Goal: Task Accomplishment & Management: Use online tool/utility

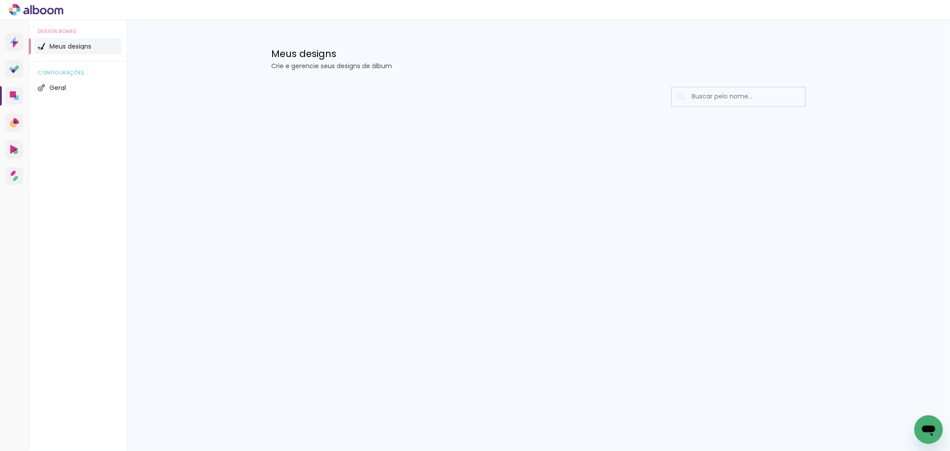
click at [441, 160] on div at bounding box center [538, 123] width 579 height 91
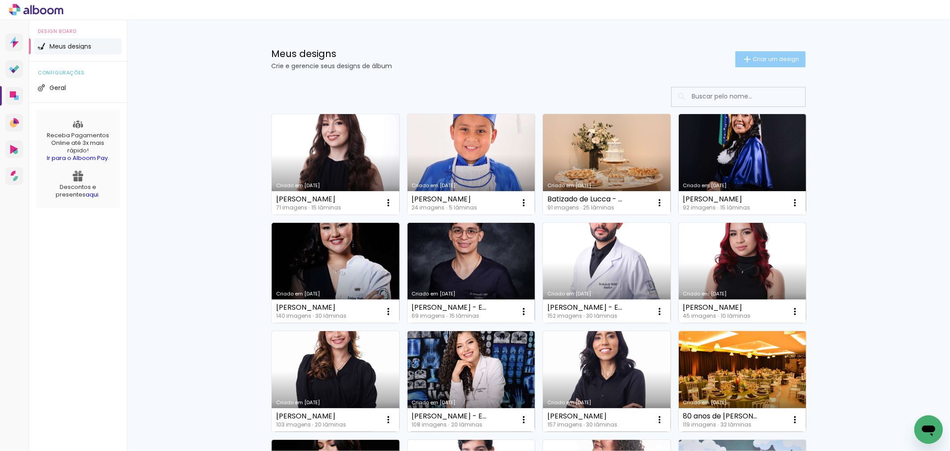
click at [759, 60] on span "Criar um design" at bounding box center [776, 59] width 46 height 6
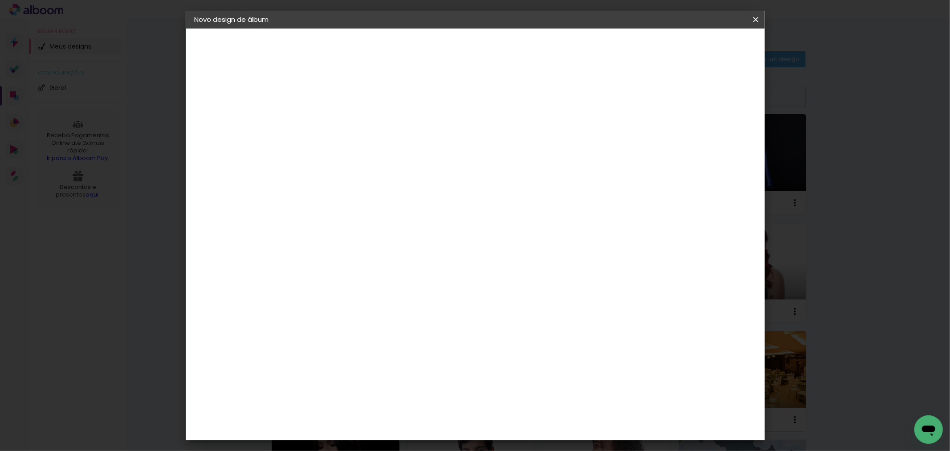
click at [340, 122] on input at bounding box center [340, 120] width 0 height 14
type input "Casamento [PERSON_NAME] e [PERSON_NAME]"
click at [0, 0] on slot "Avançar" at bounding box center [0, 0] width 0 height 0
click at [507, 136] on paper-item "Tamanho Livre" at bounding box center [464, 136] width 86 height 20
click at [507, 53] on paper-button "Avançar" at bounding box center [485, 47] width 44 height 15
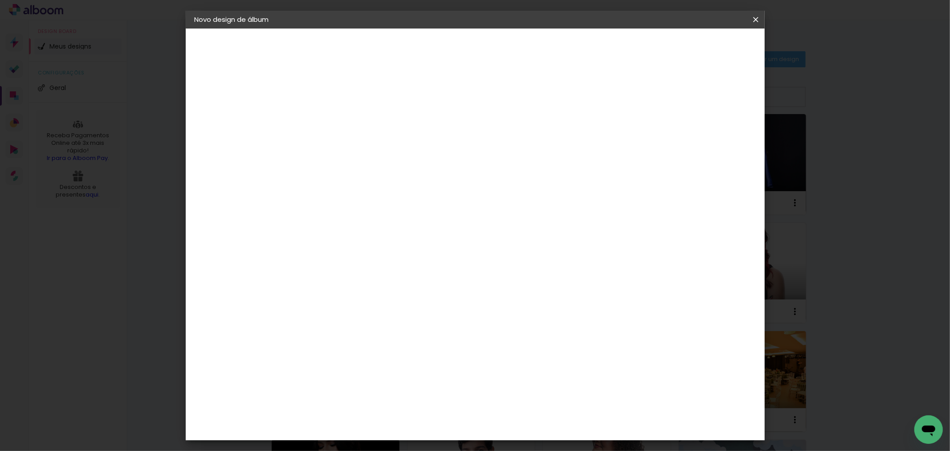
click at [526, 373] on input "60" at bounding box center [523, 370] width 23 height 13
type input "80"
type paper-input "80"
click at [699, 44] on span "Iniciar design" at bounding box center [679, 47] width 41 height 6
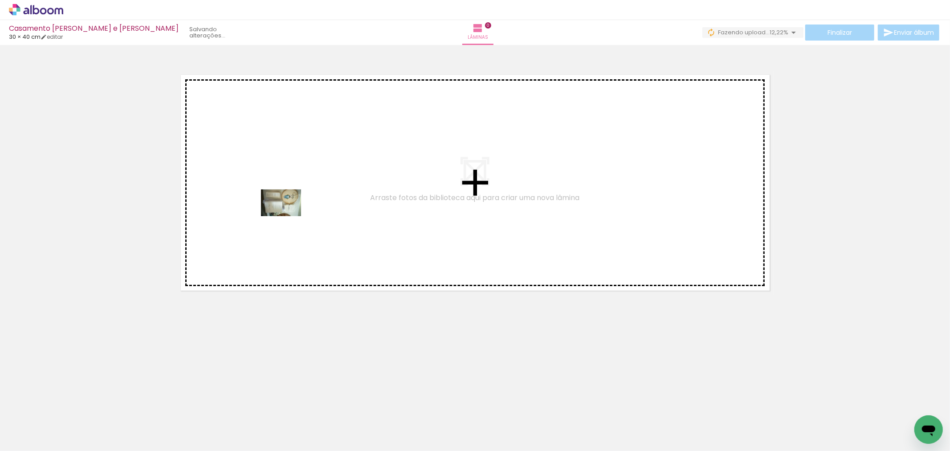
drag, startPoint x: 103, startPoint y: 427, endPoint x: 288, endPoint y: 216, distance: 279.9
click at [288, 216] on quentale-workspace at bounding box center [475, 225] width 950 height 451
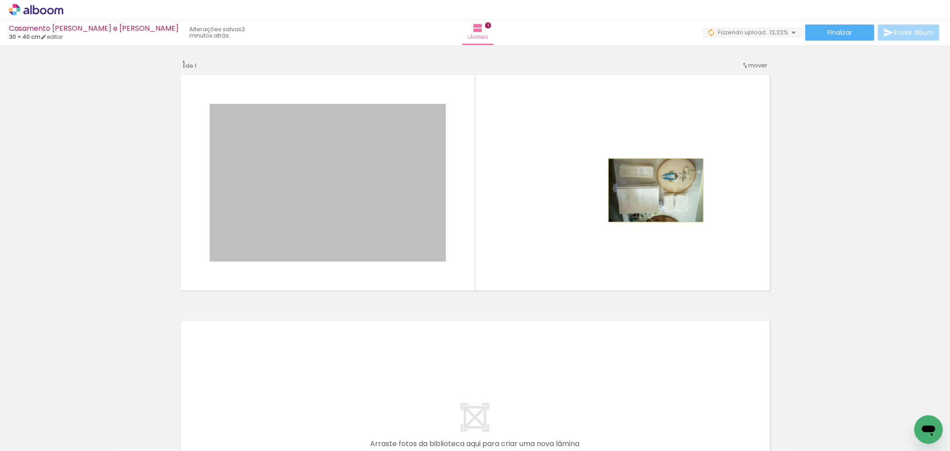
drag, startPoint x: 280, startPoint y: 186, endPoint x: 652, endPoint y: 190, distance: 372.3
click at [652, 190] on quentale-layouter at bounding box center [475, 183] width 597 height 224
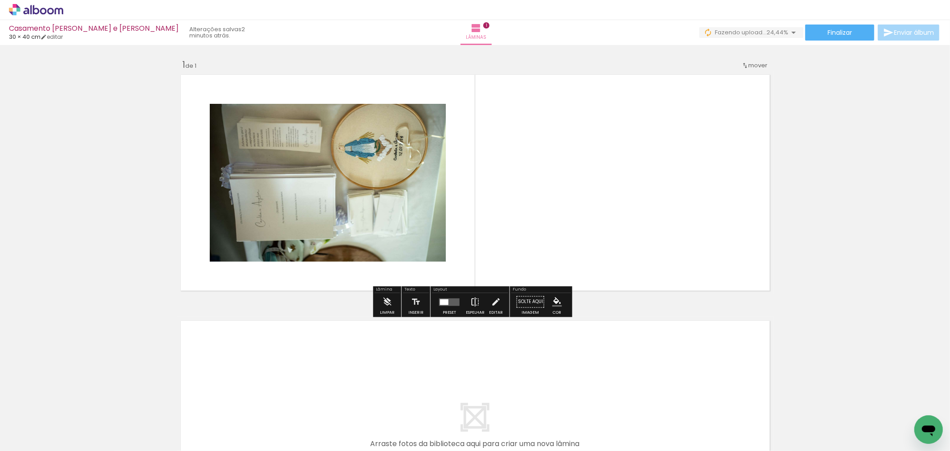
click at [466, 301] on paper-button "Espelhar" at bounding box center [475, 304] width 23 height 23
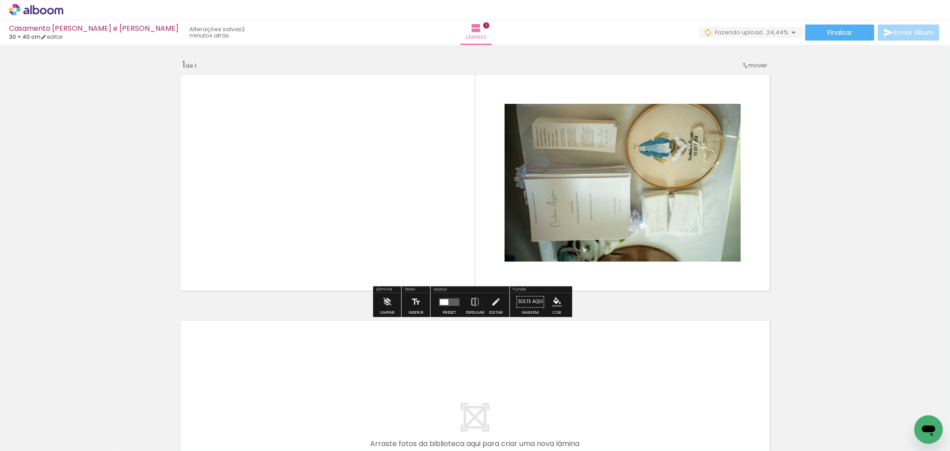
click at [613, 160] on quentale-photo at bounding box center [623, 183] width 236 height 158
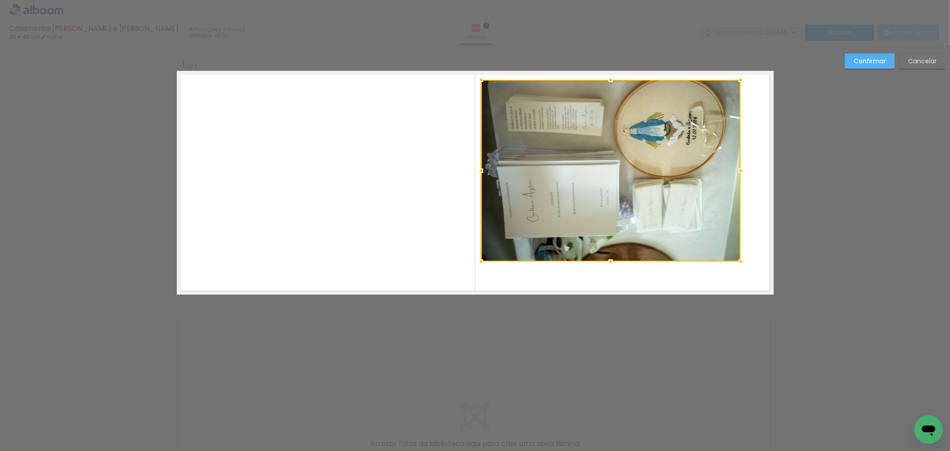
drag, startPoint x: 497, startPoint y: 104, endPoint x: 474, endPoint y: 79, distance: 34.0
click at [474, 79] on div at bounding box center [481, 80] width 18 height 18
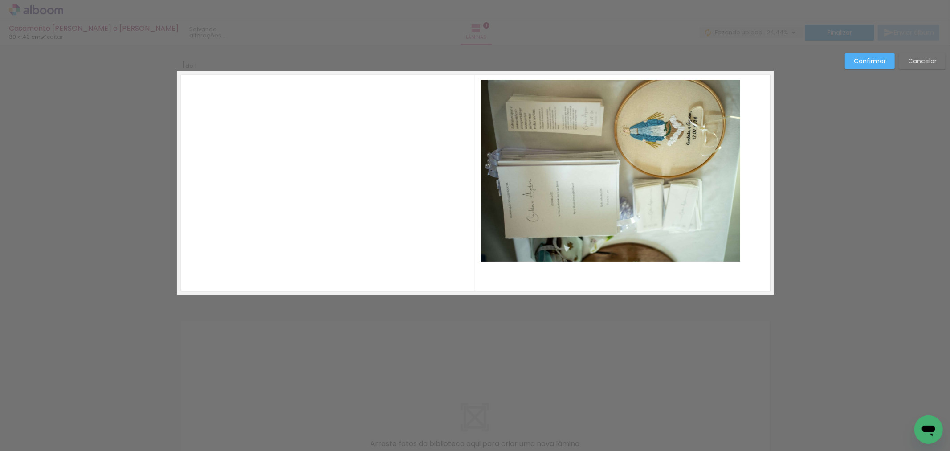
click at [683, 216] on quentale-photo at bounding box center [611, 171] width 260 height 182
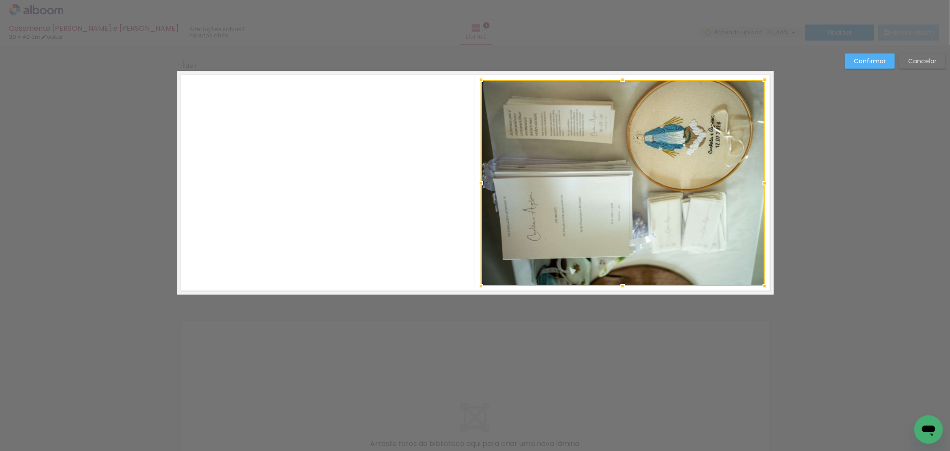
drag, startPoint x: 738, startPoint y: 261, endPoint x: 762, endPoint y: 286, distance: 34.3
click at [762, 286] on div at bounding box center [765, 286] width 18 height 18
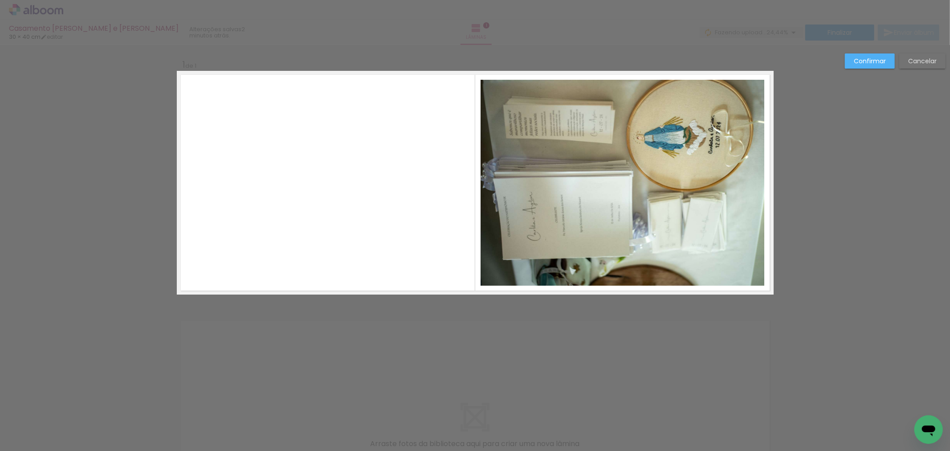
click at [0, 0] on slot "Confirmar" at bounding box center [0, 0] width 0 height 0
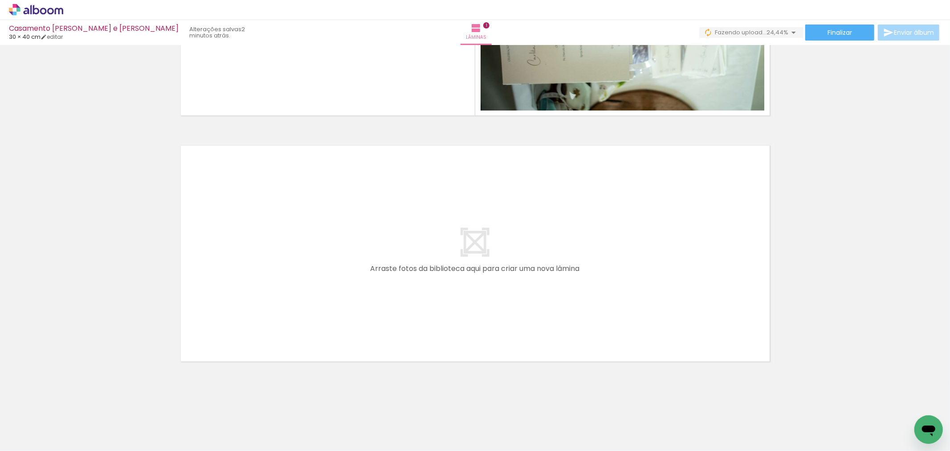
scroll to position [176, 0]
click at [29, 422] on input "Todas as fotos" at bounding box center [25, 424] width 34 height 8
click at [0, 0] on slot "Não utilizadas" at bounding box center [0, 0] width 0 height 0
type input "Não utilizadas"
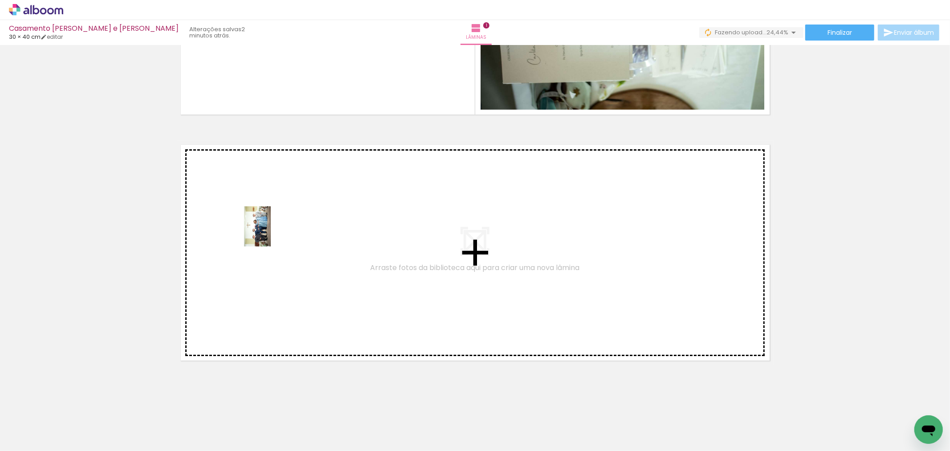
drag, startPoint x: 96, startPoint y: 436, endPoint x: 277, endPoint y: 228, distance: 275.3
click at [277, 228] on quentale-workspace at bounding box center [475, 225] width 950 height 451
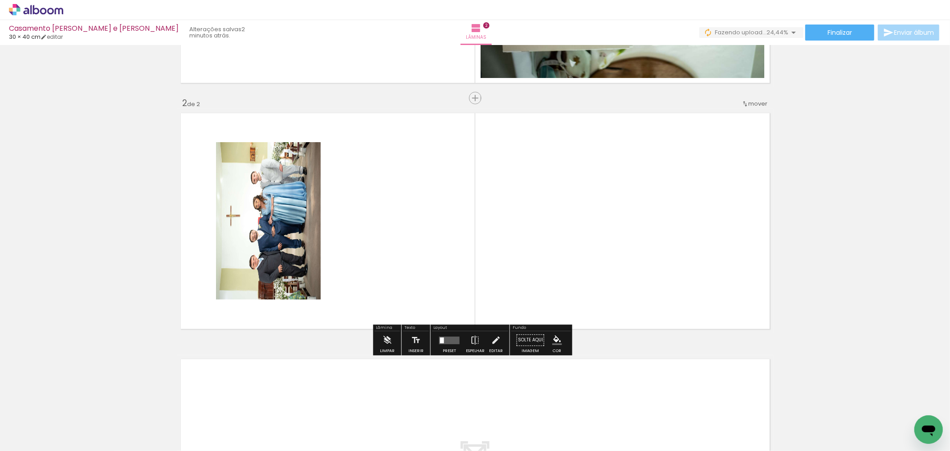
scroll to position [208, 0]
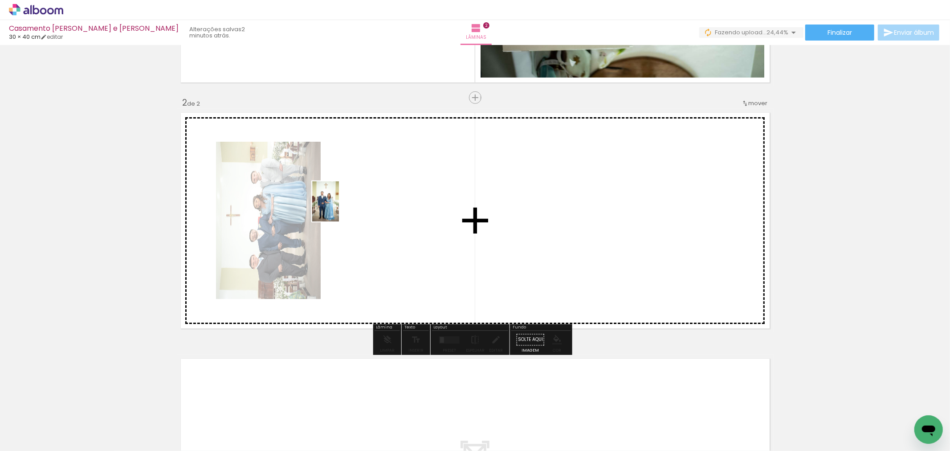
drag, startPoint x: 96, startPoint y: 432, endPoint x: 339, endPoint y: 208, distance: 330.6
click at [339, 208] on quentale-workspace at bounding box center [475, 225] width 950 height 451
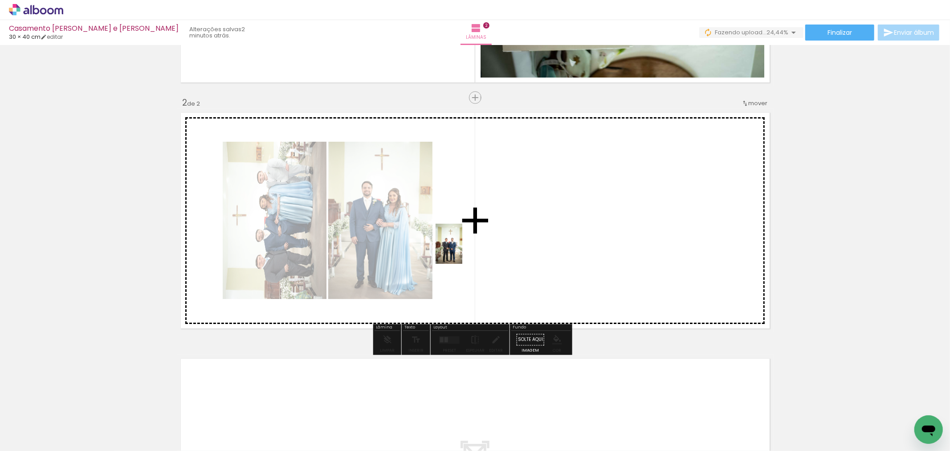
drag, startPoint x: 86, startPoint y: 425, endPoint x: 488, endPoint y: 235, distance: 444.8
click at [488, 235] on quentale-workspace at bounding box center [475, 225] width 950 height 451
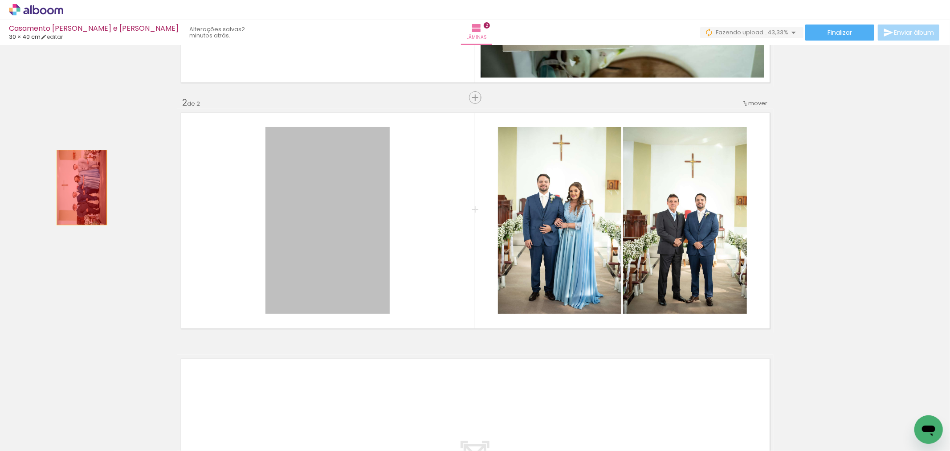
drag, startPoint x: 315, startPoint y: 201, endPoint x: 78, endPoint y: 187, distance: 237.3
click at [78, 187] on div "Inserir lâmina 1 de 2 Inserir lâmina 2 de 2" at bounding box center [475, 209] width 950 height 738
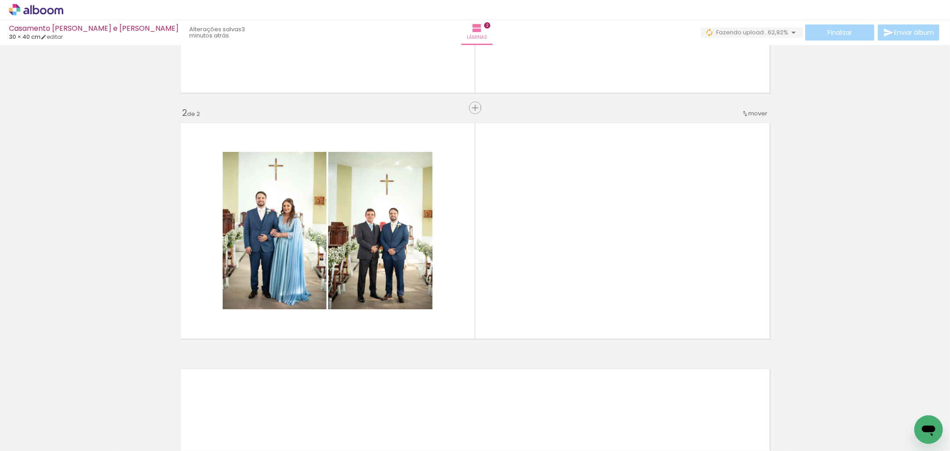
scroll to position [0, 0]
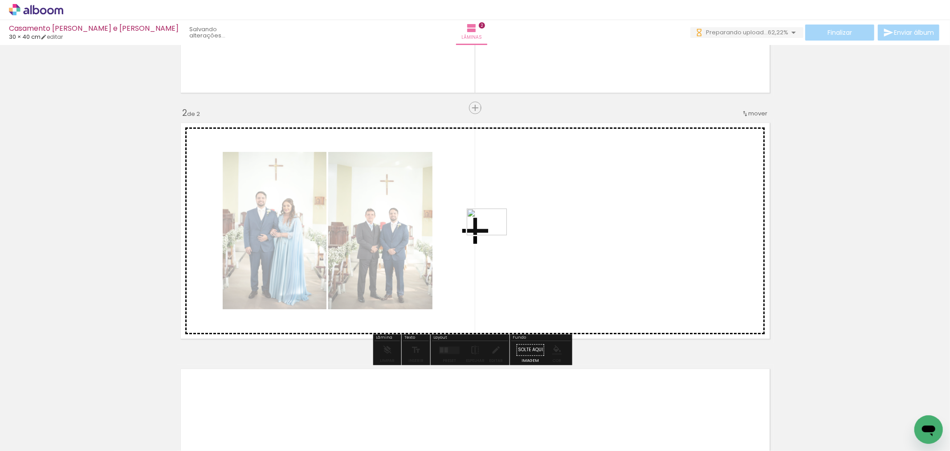
drag, startPoint x: 100, startPoint y: 426, endPoint x: 493, endPoint y: 235, distance: 437.6
click at [493, 235] on quentale-workspace at bounding box center [475, 225] width 950 height 451
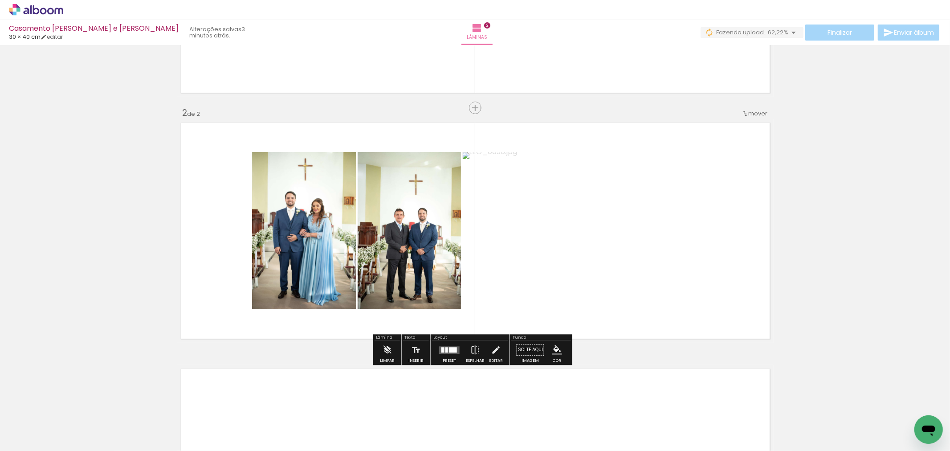
click at [451, 355] on div at bounding box center [449, 350] width 24 height 18
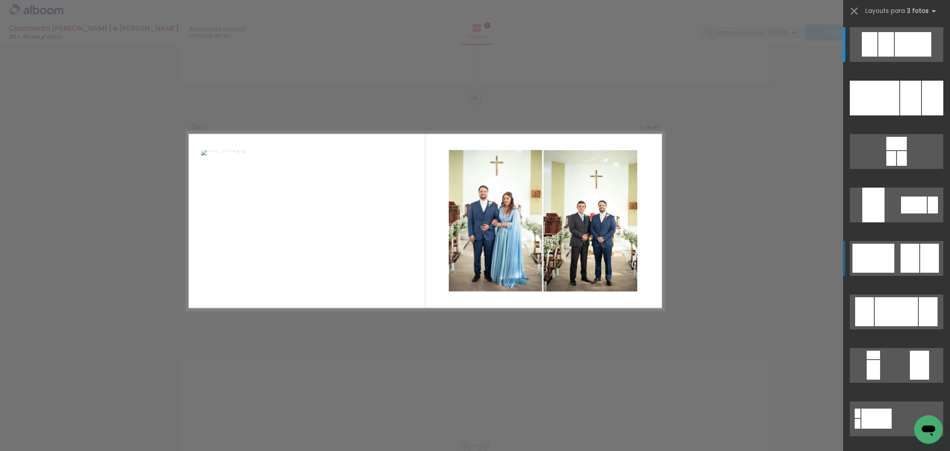
scroll to position [208, 0]
click at [905, 265] on div at bounding box center [910, 258] width 19 height 29
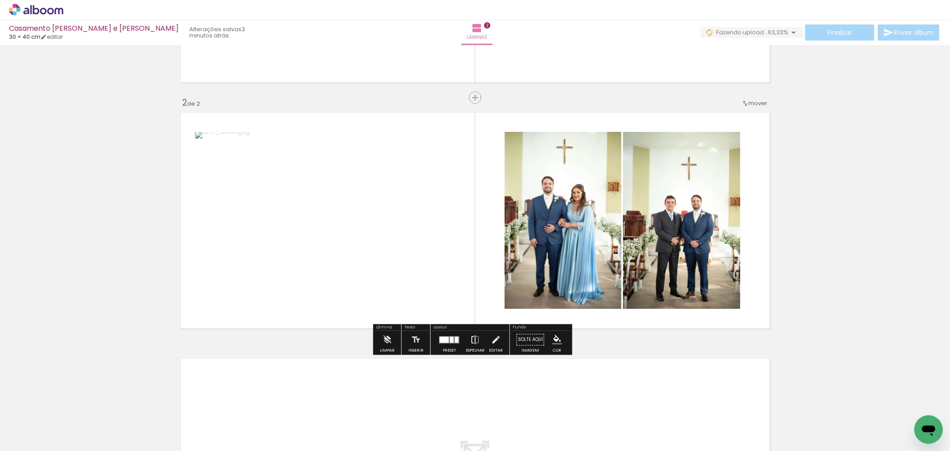
click at [471, 346] on iron-icon at bounding box center [475, 339] width 10 height 18
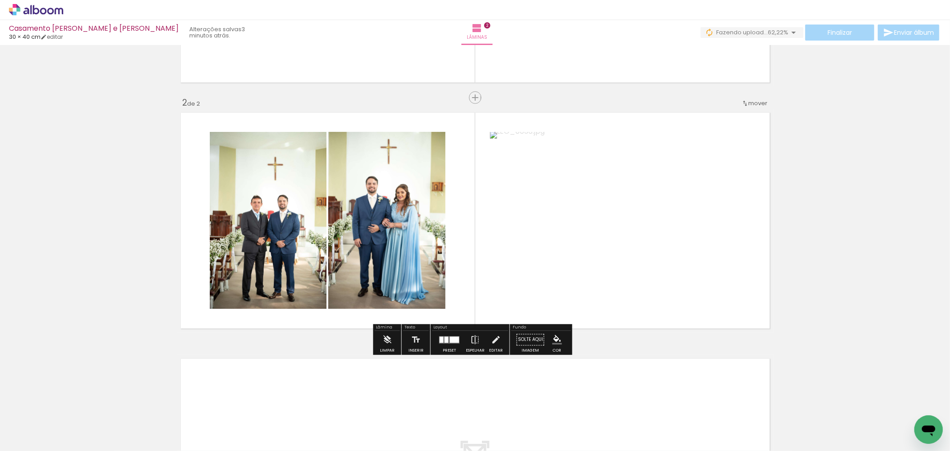
click at [609, 186] on quentale-photo at bounding box center [622, 220] width 265 height 177
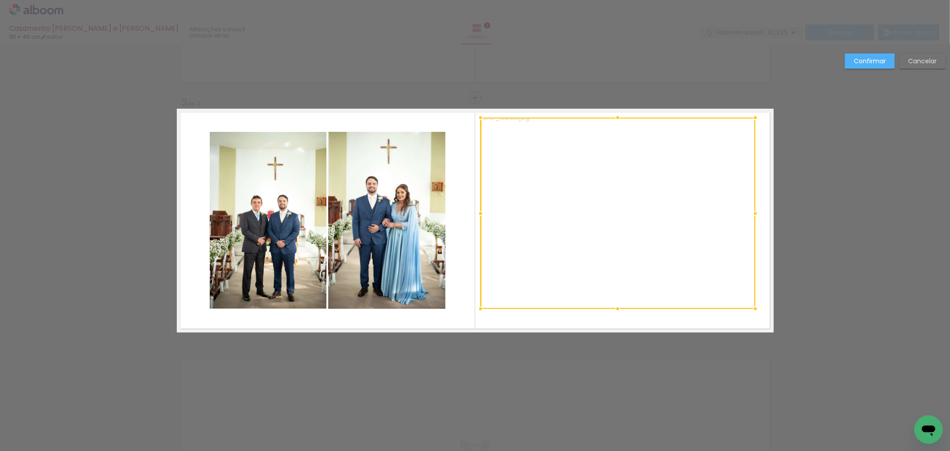
drag, startPoint x: 483, startPoint y: 130, endPoint x: 473, endPoint y: 115, distance: 17.4
click at [473, 115] on div at bounding box center [481, 118] width 18 height 18
click at [649, 256] on quentale-photo at bounding box center [617, 213] width 275 height 191
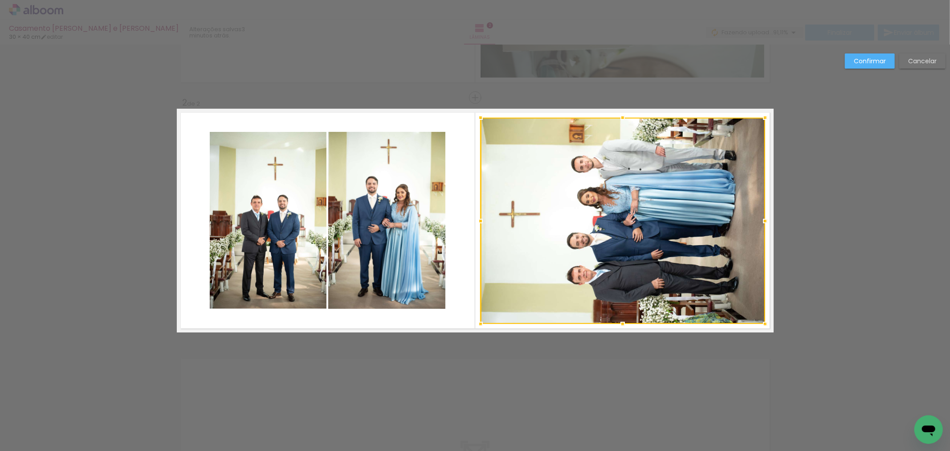
drag, startPoint x: 753, startPoint y: 312, endPoint x: 762, endPoint y: 327, distance: 17.7
click at [762, 327] on div at bounding box center [765, 324] width 18 height 18
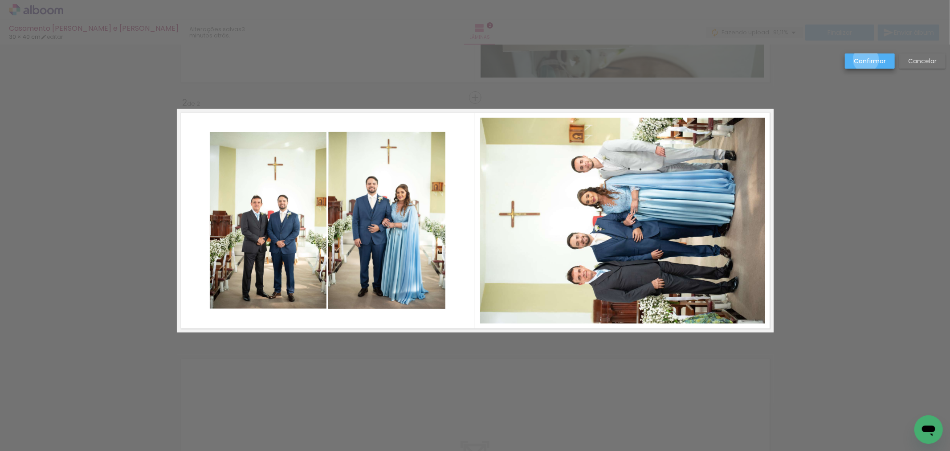
click at [0, 0] on slot "Confirmar" at bounding box center [0, 0] width 0 height 0
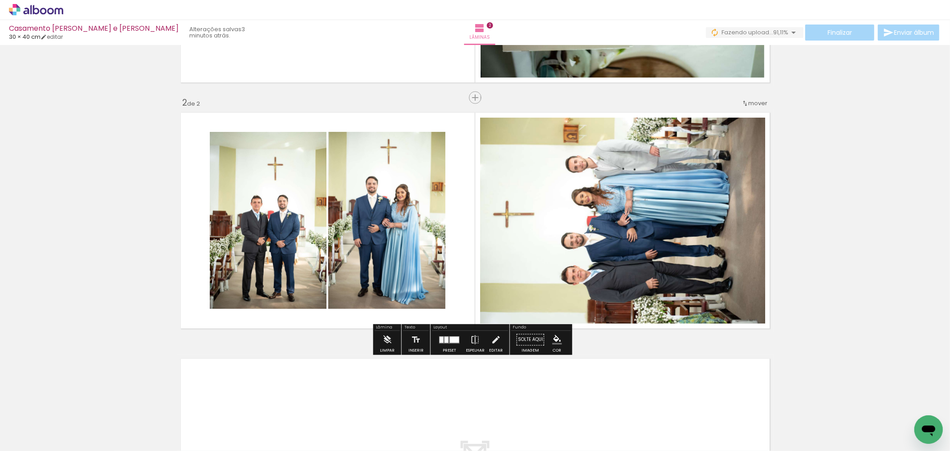
click at [880, 201] on div "Inserir lâmina 1 de 2 Inserir lâmina 2 de 2" at bounding box center [475, 209] width 950 height 738
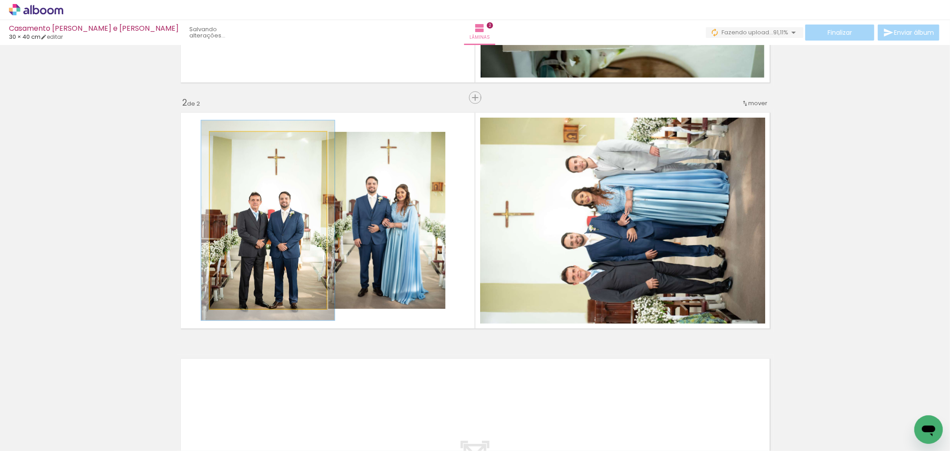
type paper-slider "113"
click at [232, 141] on div at bounding box center [234, 141] width 8 height 8
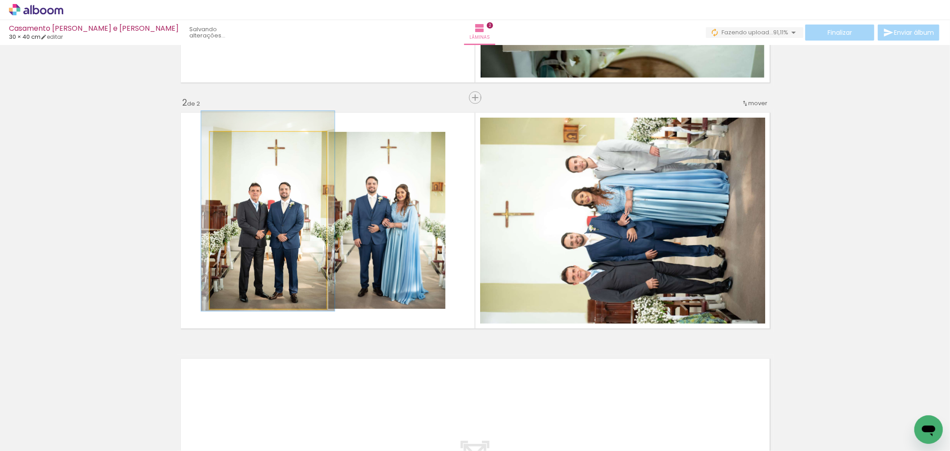
drag, startPoint x: 270, startPoint y: 210, endPoint x: 270, endPoint y: 200, distance: 9.4
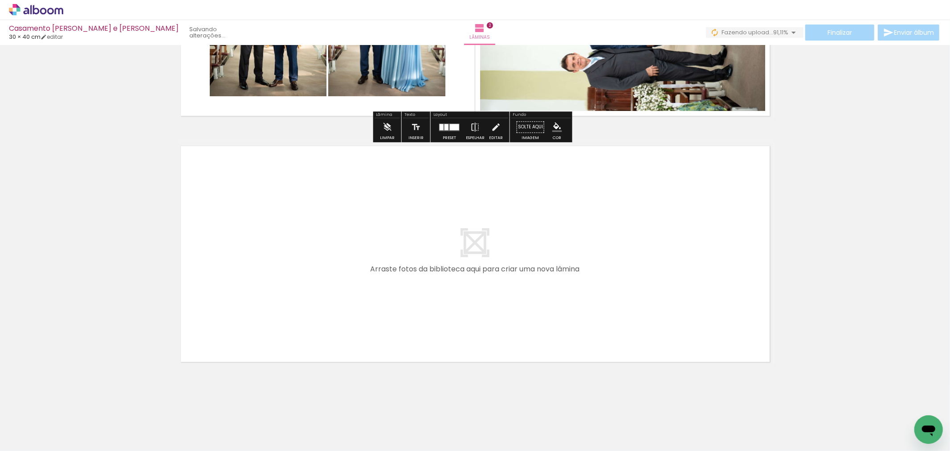
scroll to position [422, 0]
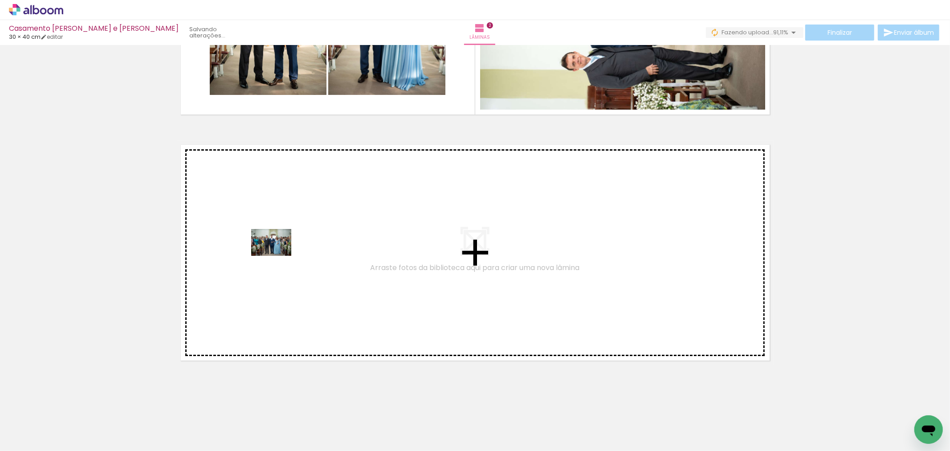
drag, startPoint x: 136, startPoint y: 435, endPoint x: 278, endPoint y: 256, distance: 228.6
click at [278, 256] on quentale-workspace at bounding box center [475, 225] width 950 height 451
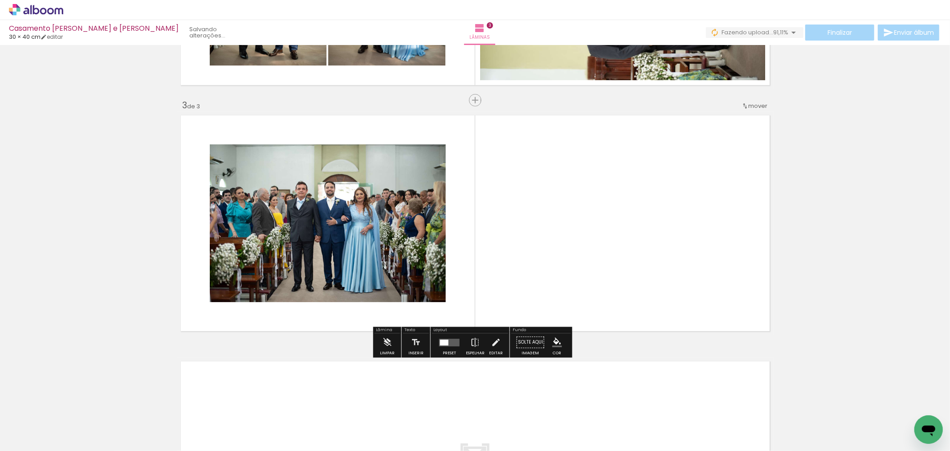
scroll to position [454, 0]
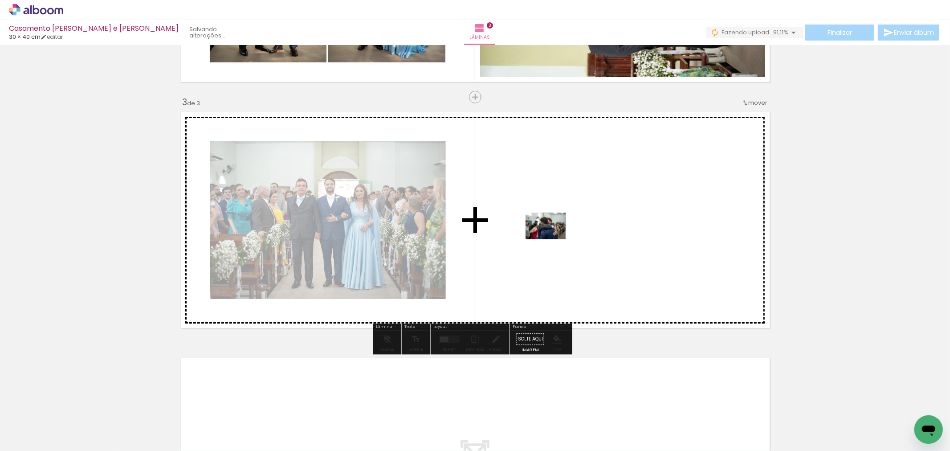
drag, startPoint x: 137, startPoint y: 432, endPoint x: 552, endPoint y: 239, distance: 458.3
click at [552, 239] on quentale-workspace at bounding box center [475, 225] width 950 height 451
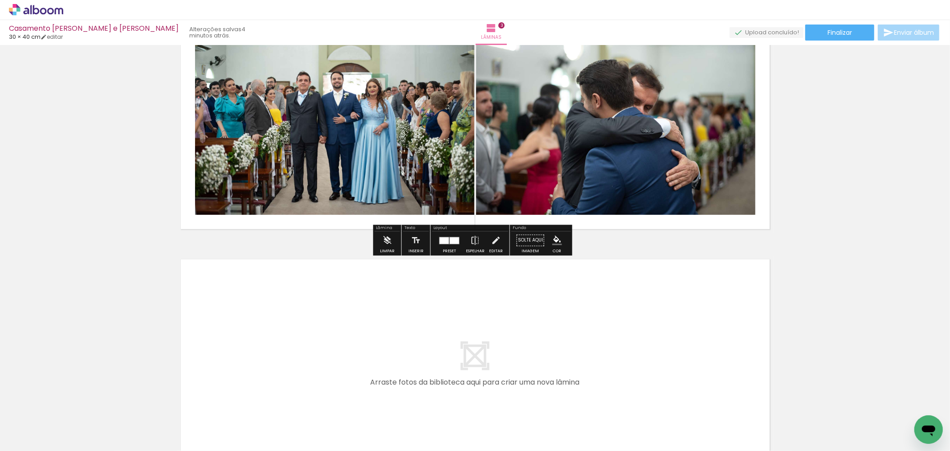
scroll to position [603, 0]
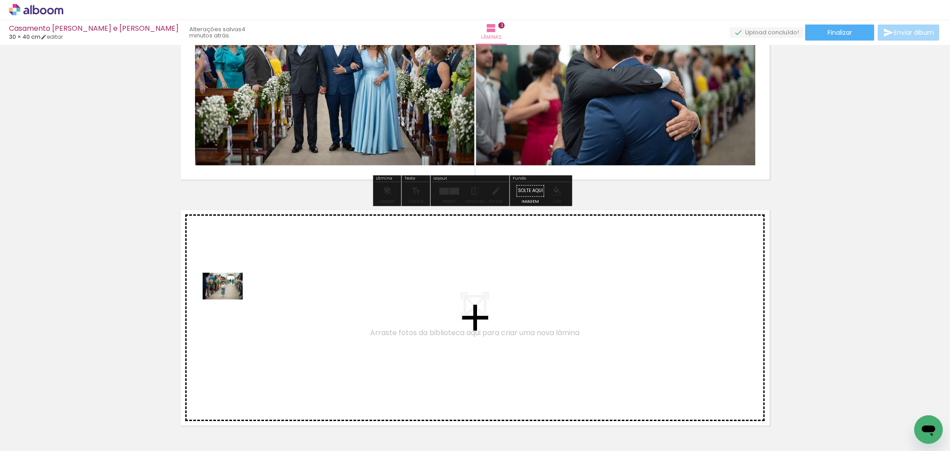
drag, startPoint x: 140, startPoint y: 415, endPoint x: 229, endPoint y: 299, distance: 146.4
click at [229, 299] on quentale-workspace at bounding box center [475, 225] width 950 height 451
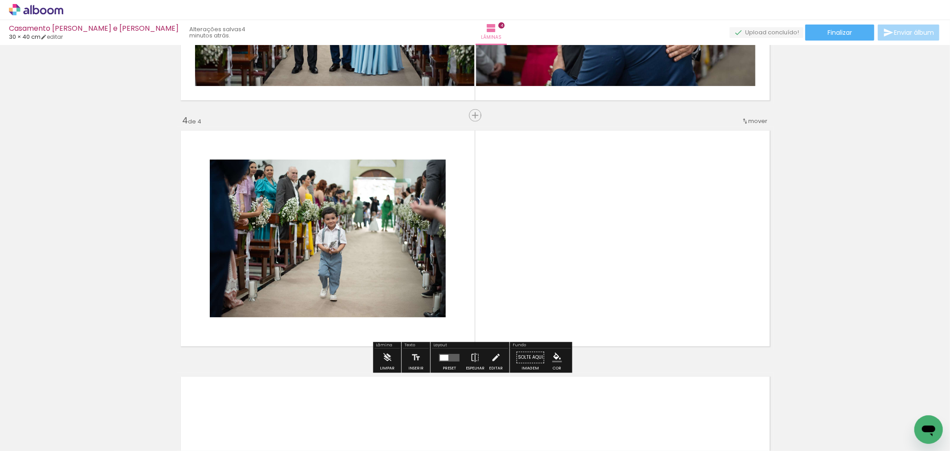
scroll to position [700, 0]
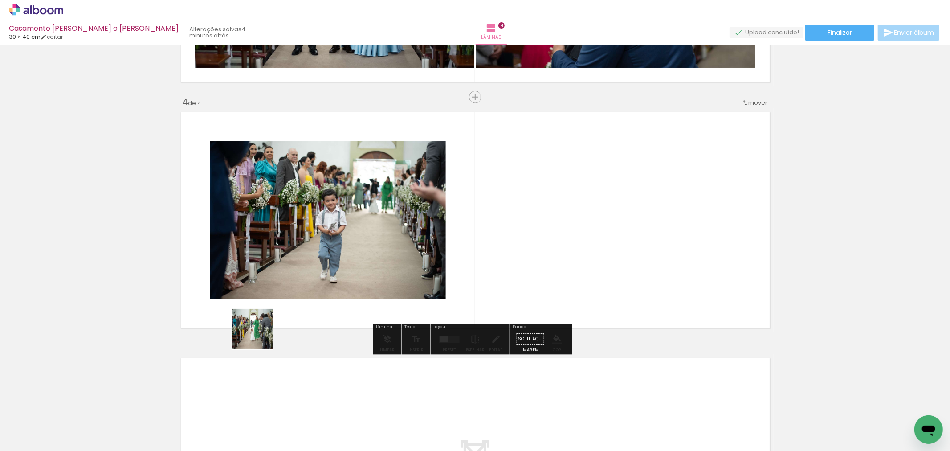
drag, startPoint x: 153, startPoint y: 429, endPoint x: 281, endPoint y: 317, distance: 170.4
click at [281, 317] on quentale-workspace at bounding box center [475, 225] width 950 height 451
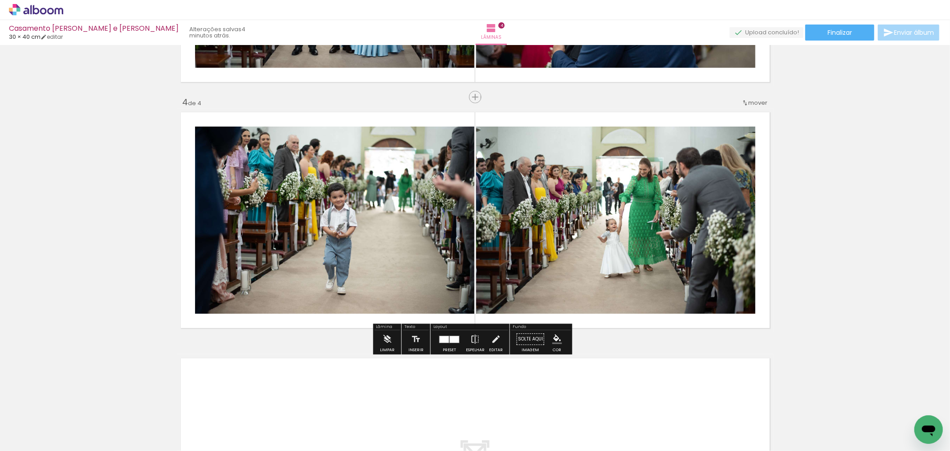
click at [192, 422] on div at bounding box center [189, 420] width 44 height 29
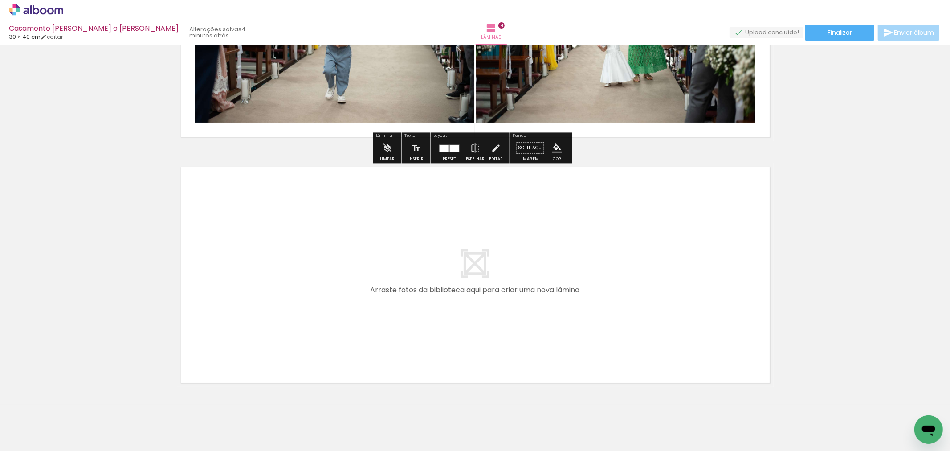
scroll to position [898, 0]
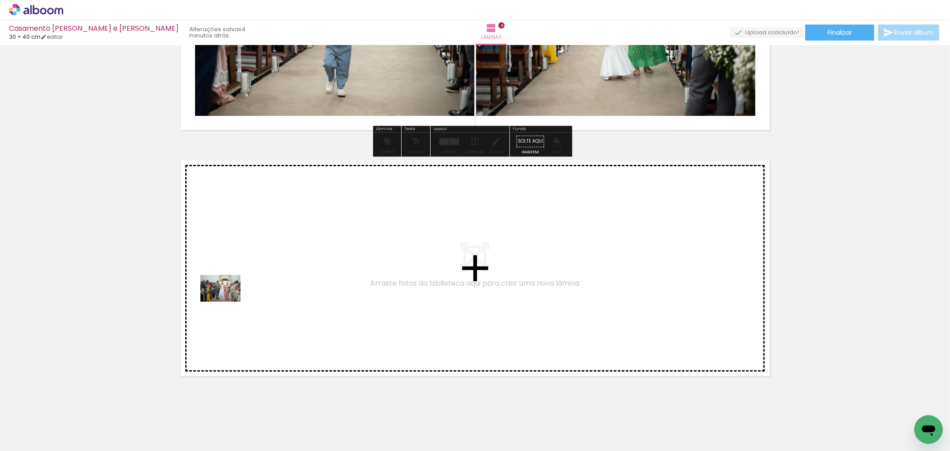
drag, startPoint x: 150, startPoint y: 425, endPoint x: 245, endPoint y: 278, distance: 175.3
click at [245, 278] on quentale-workspace at bounding box center [475, 225] width 950 height 451
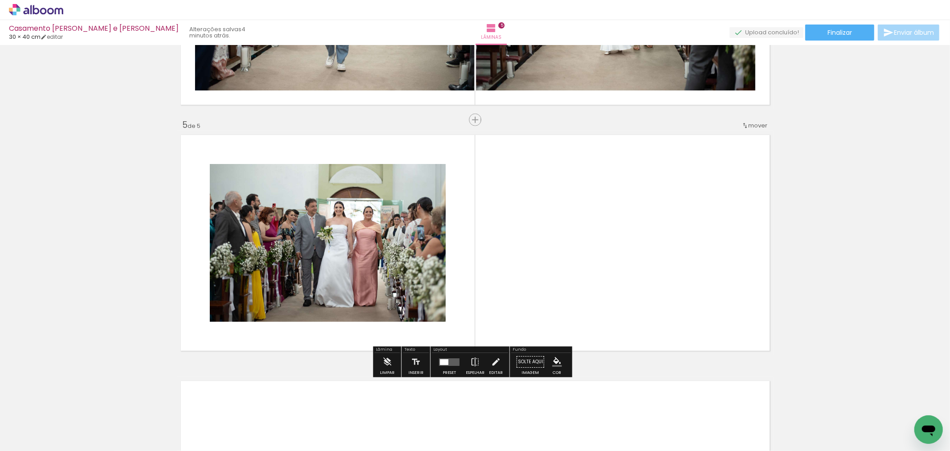
scroll to position [945, 0]
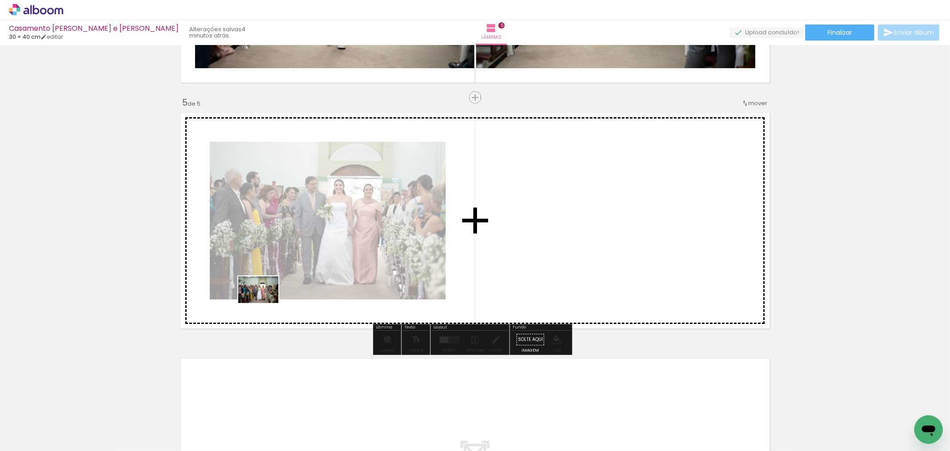
drag, startPoint x: 144, startPoint y: 428, endPoint x: 265, endPoint y: 303, distance: 174.2
click at [265, 303] on quentale-workspace at bounding box center [475, 225] width 950 height 451
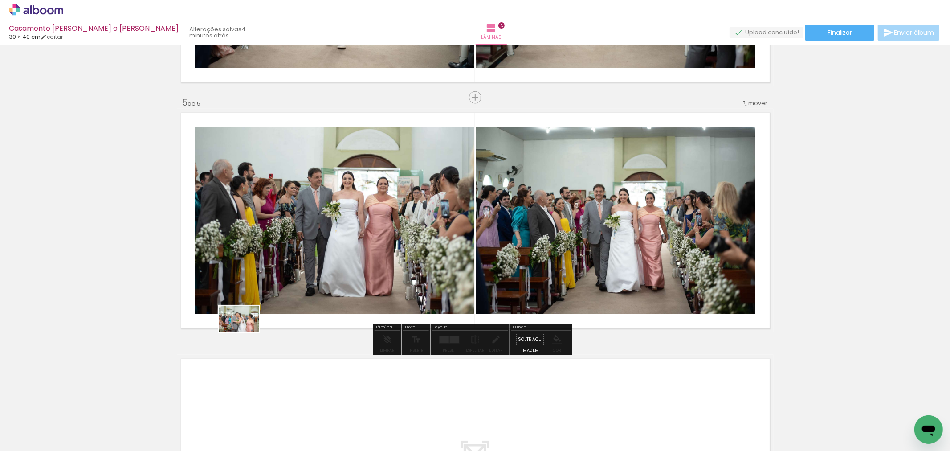
drag, startPoint x: 147, startPoint y: 431, endPoint x: 266, endPoint y: 317, distance: 164.7
click at [266, 317] on quentale-workspace at bounding box center [475, 225] width 950 height 451
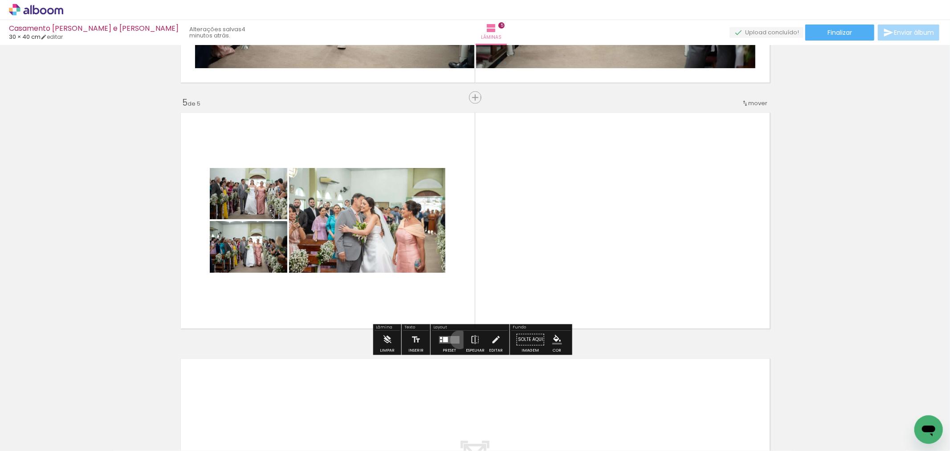
click at [457, 339] on div at bounding box center [449, 339] width 24 height 18
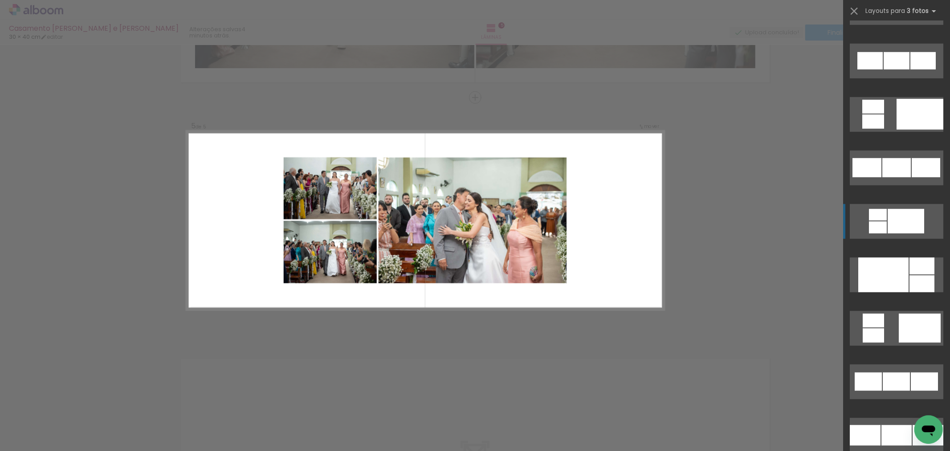
scroll to position [791, 0]
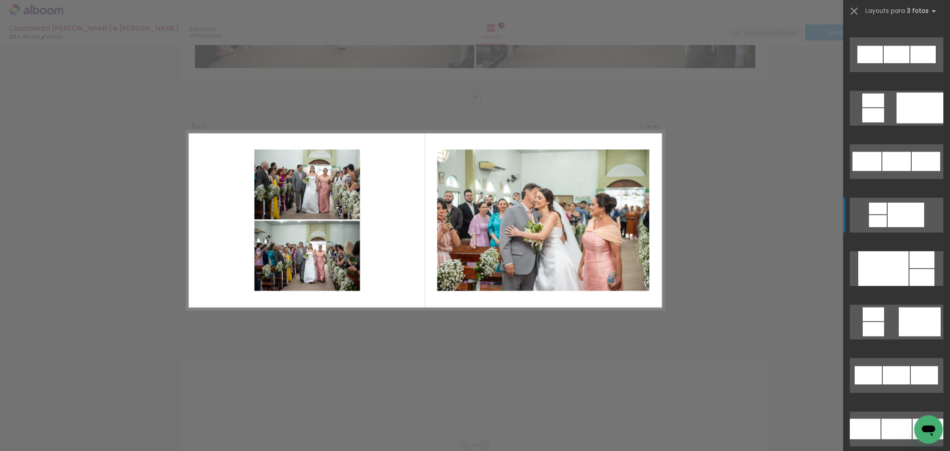
click at [918, 328] on div at bounding box center [920, 321] width 42 height 29
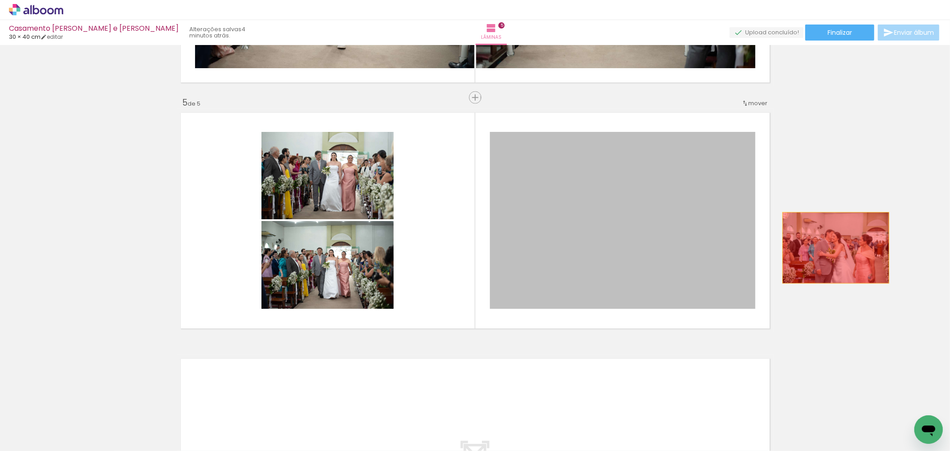
drag, startPoint x: 554, startPoint y: 268, endPoint x: 843, endPoint y: 243, distance: 289.2
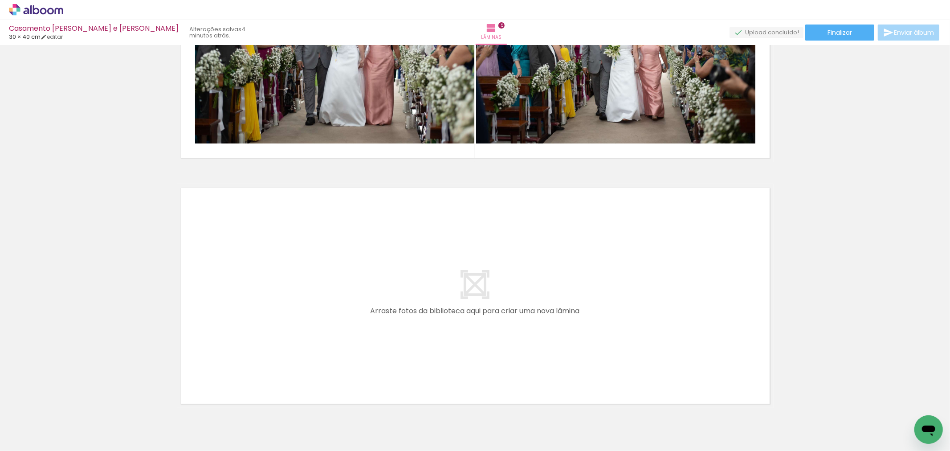
scroll to position [1143, 0]
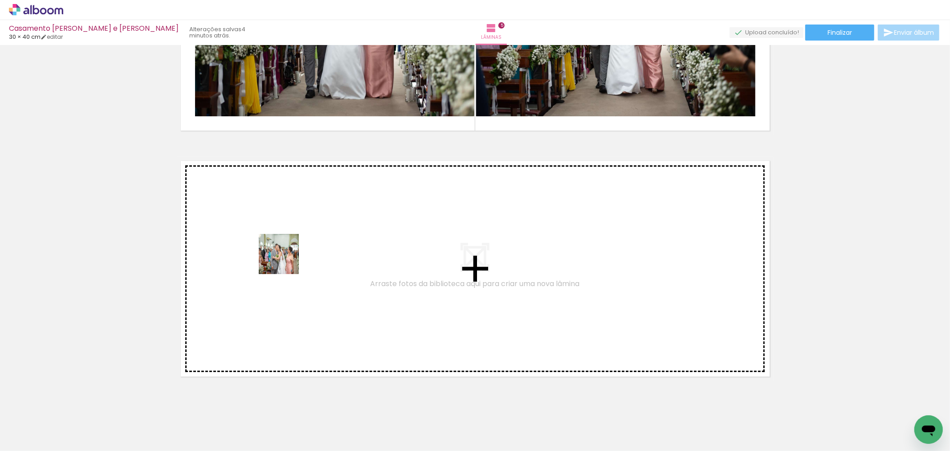
drag, startPoint x: 138, startPoint y: 429, endPoint x: 311, endPoint y: 236, distance: 259.3
click at [311, 236] on quentale-workspace at bounding box center [475, 225] width 950 height 451
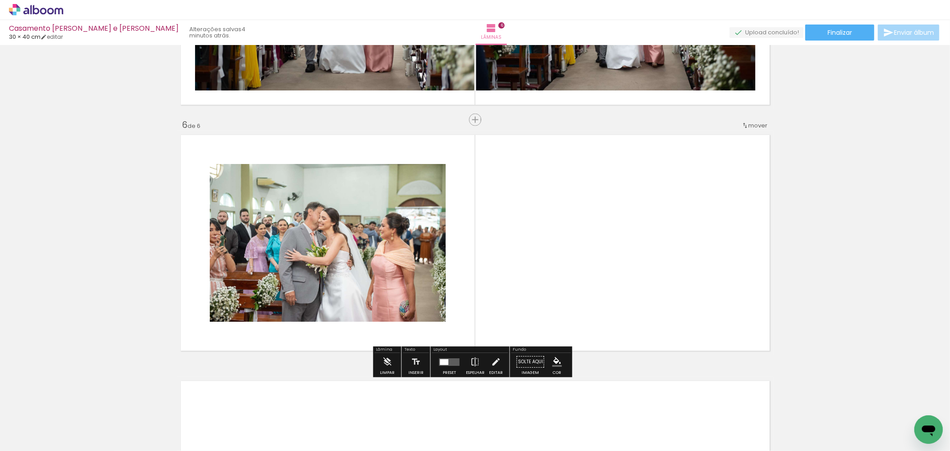
scroll to position [1191, 0]
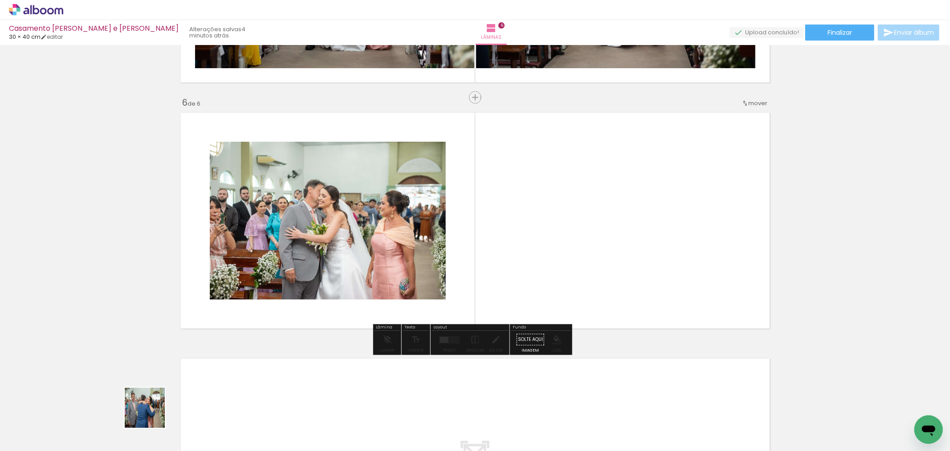
drag, startPoint x: 151, startPoint y: 414, endPoint x: 202, endPoint y: 318, distance: 108.2
click at [235, 236] on quentale-workspace at bounding box center [475, 225] width 950 height 451
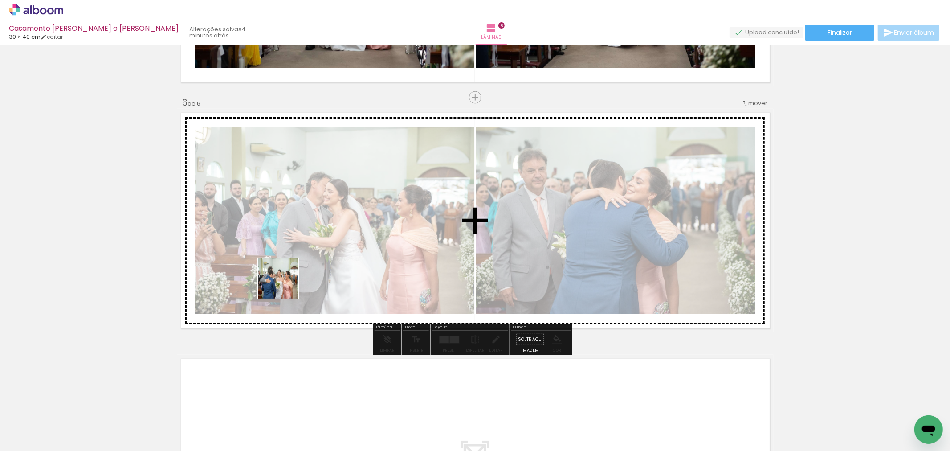
drag, startPoint x: 139, startPoint y: 429, endPoint x: 317, endPoint y: 275, distance: 234.9
click at [300, 262] on quentale-workspace at bounding box center [475, 225] width 950 height 451
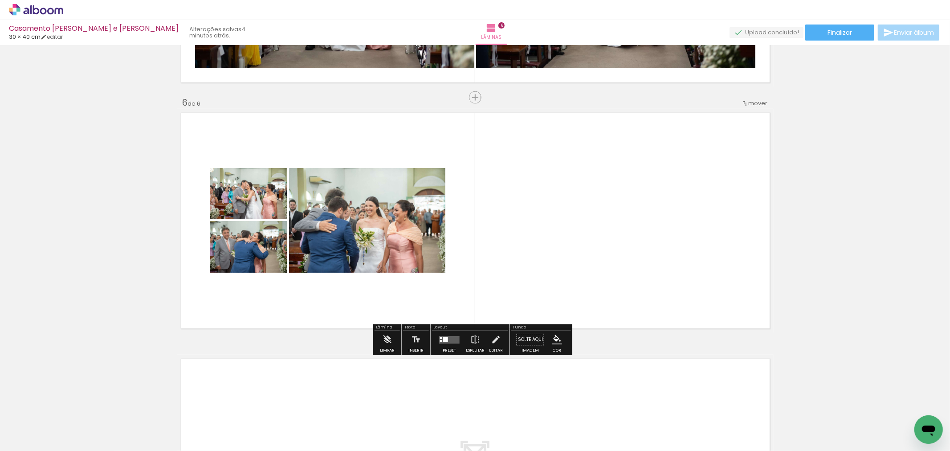
click at [458, 341] on div at bounding box center [449, 339] width 24 height 18
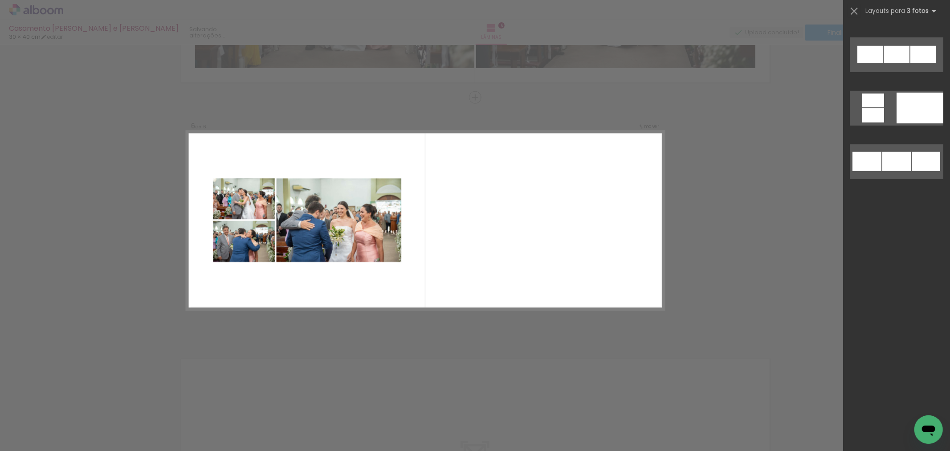
scroll to position [0, 0]
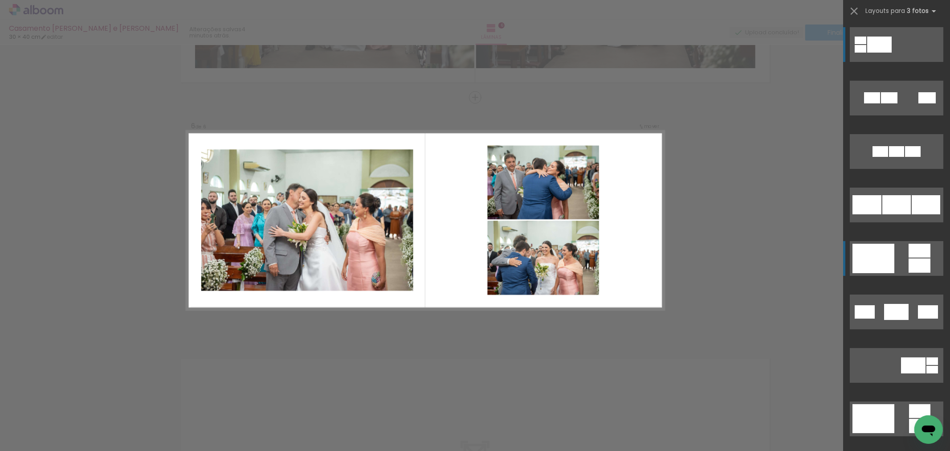
click at [889, 249] on div at bounding box center [873, 258] width 42 height 29
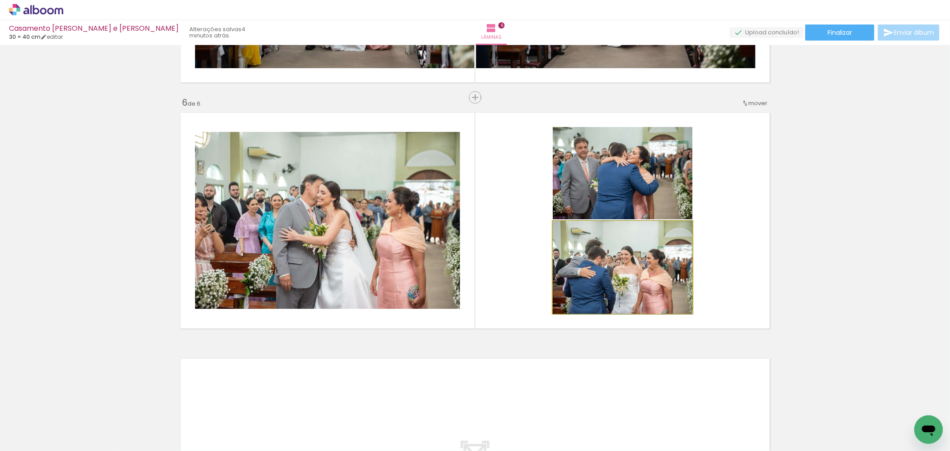
drag, startPoint x: 614, startPoint y: 291, endPoint x: 345, endPoint y: 222, distance: 277.3
click at [0, 0] on slot at bounding box center [0, 0] width 0 height 0
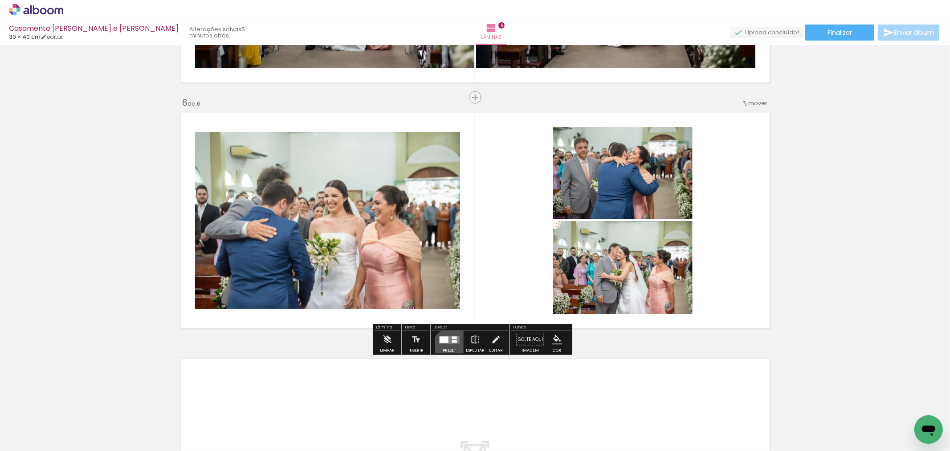
click at [450, 347] on div at bounding box center [449, 339] width 24 height 18
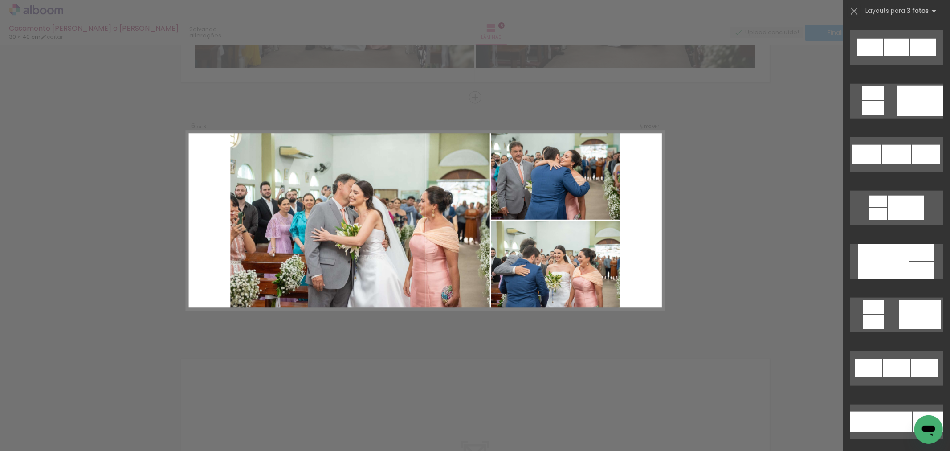
scroll to position [807, 0]
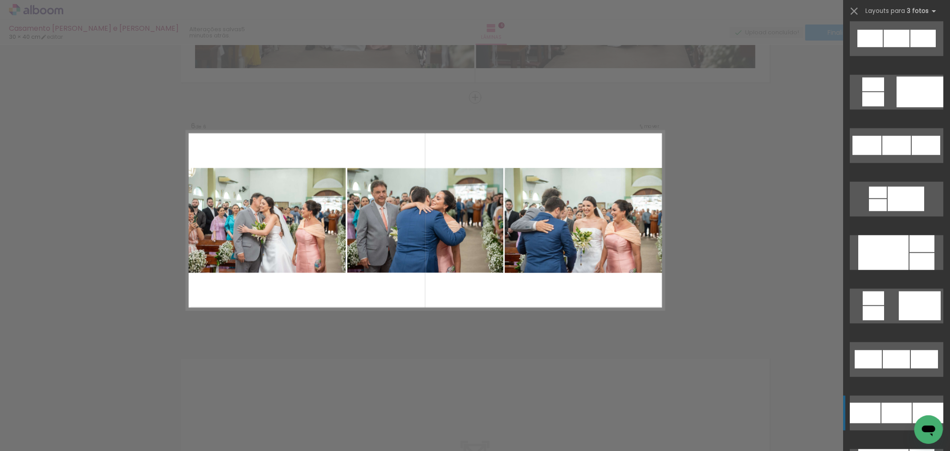
click at [877, 397] on quentale-layouter at bounding box center [897, 412] width 94 height 35
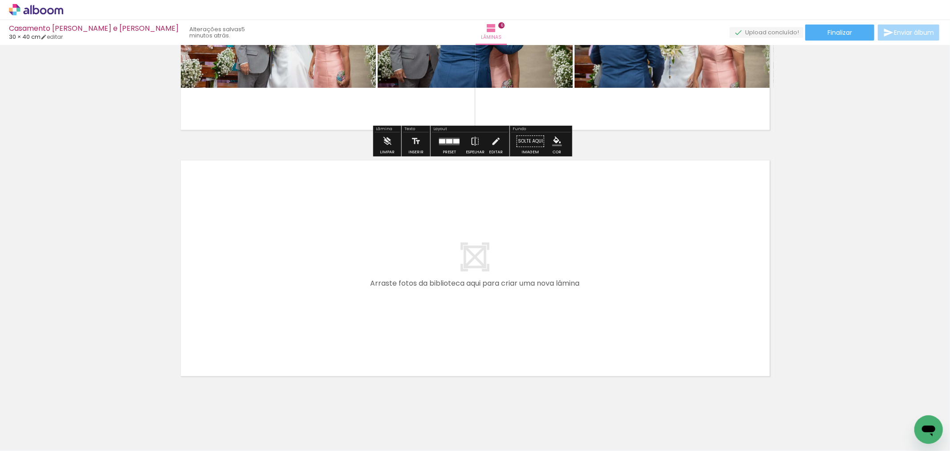
scroll to position [1405, 0]
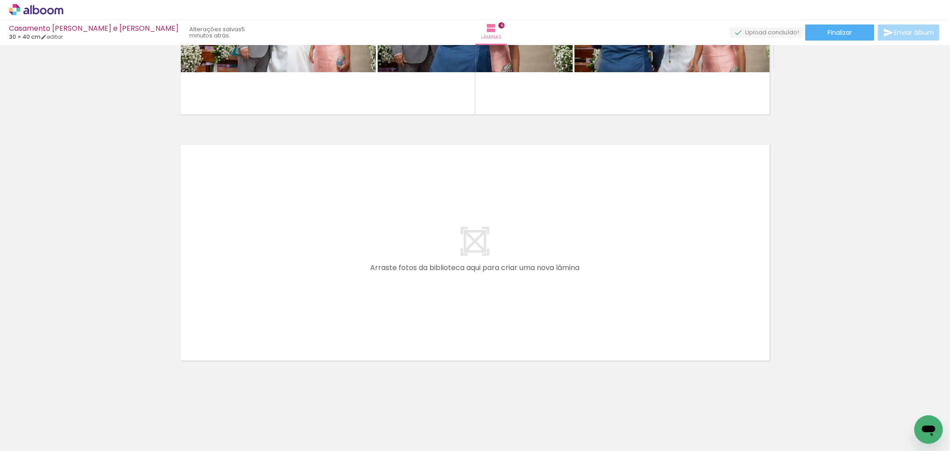
click at [154, 417] on quentale-thumb at bounding box center [139, 420] width 50 height 51
drag, startPoint x: 154, startPoint y: 417, endPoint x: 243, endPoint y: 281, distance: 163.0
click at [243, 281] on quentale-workspace at bounding box center [475, 225] width 950 height 451
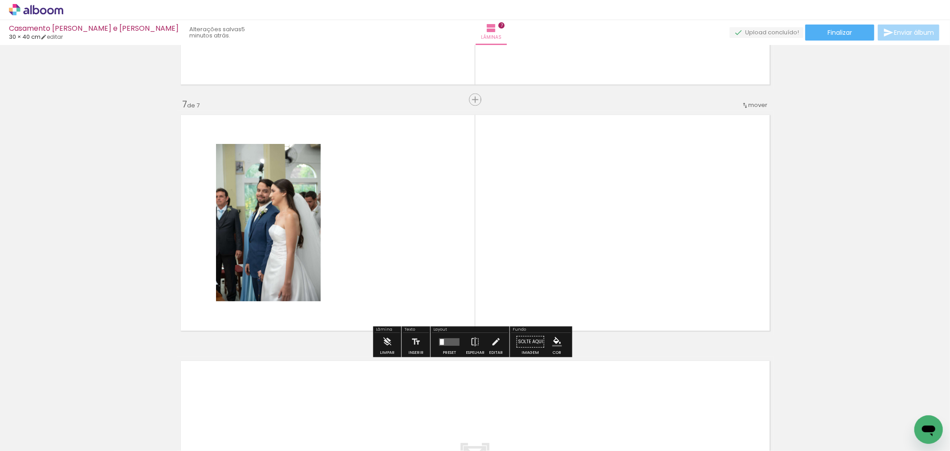
scroll to position [1437, 0]
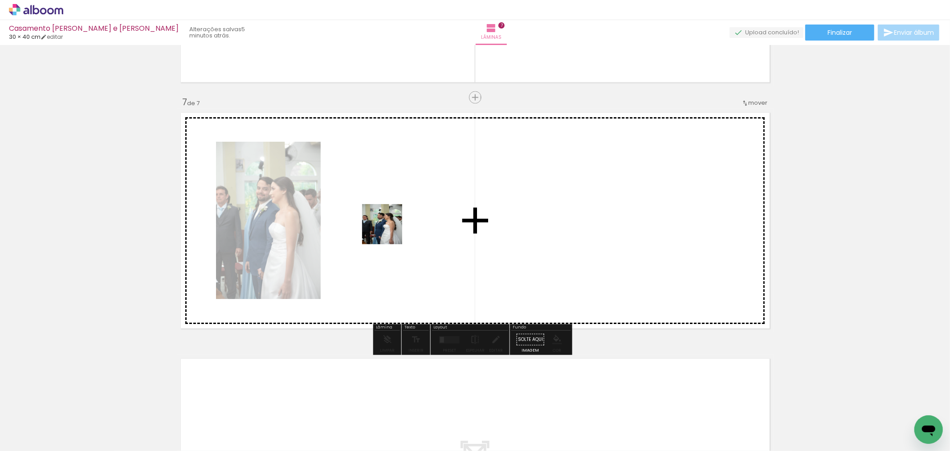
drag, startPoint x: 145, startPoint y: 416, endPoint x: 389, endPoint y: 230, distance: 307.0
click at [389, 230] on quentale-workspace at bounding box center [475, 225] width 950 height 451
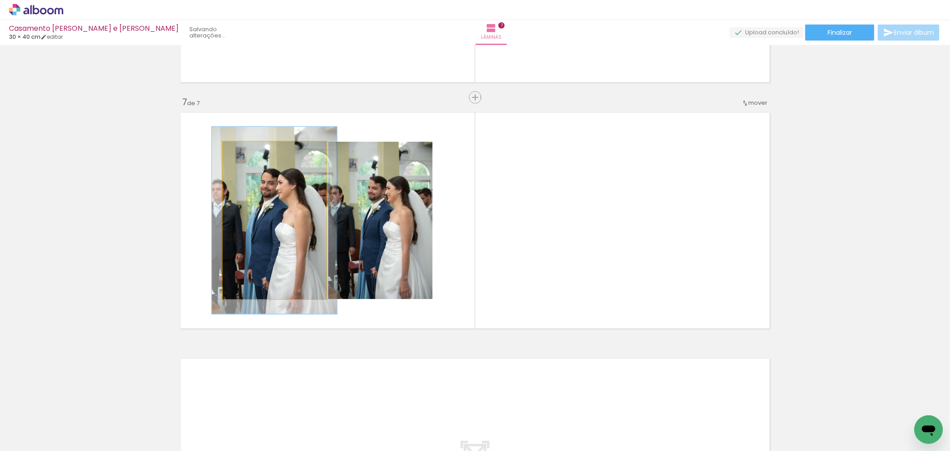
drag, startPoint x: 249, startPoint y: 152, endPoint x: 254, endPoint y: 153, distance: 5.4
type paper-slider "134"
click at [254, 153] on div at bounding box center [261, 151] width 35 height 14
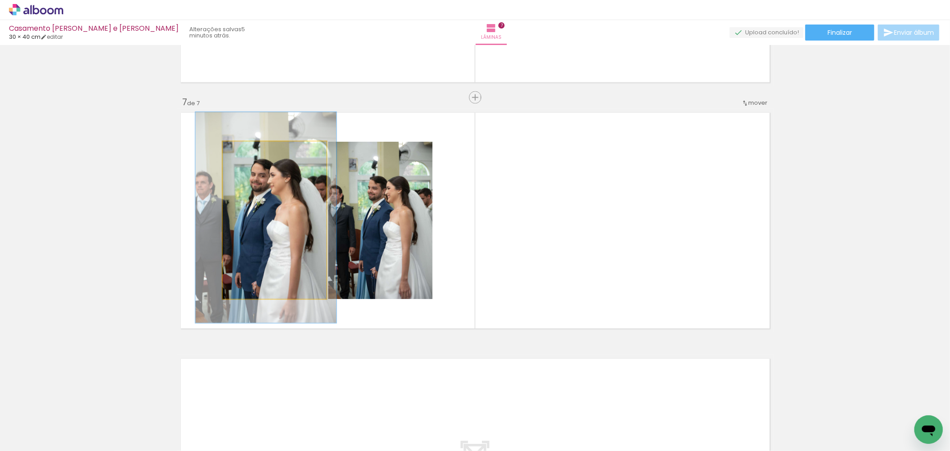
drag, startPoint x: 270, startPoint y: 201, endPoint x: 260, endPoint y: 199, distance: 10.5
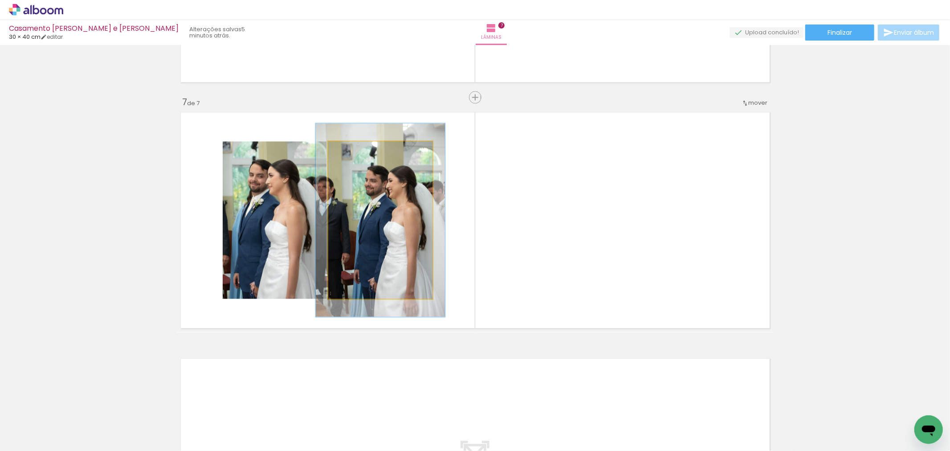
drag, startPoint x: 351, startPoint y: 147, endPoint x: 358, endPoint y: 148, distance: 7.2
type paper-slider "123"
click at [358, 148] on div at bounding box center [356, 151] width 14 height 14
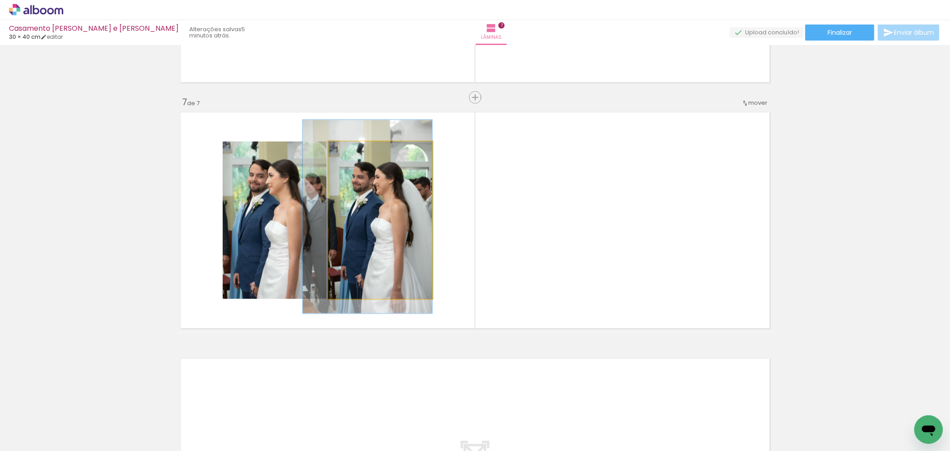
drag, startPoint x: 385, startPoint y: 200, endPoint x: 371, endPoint y: 196, distance: 13.8
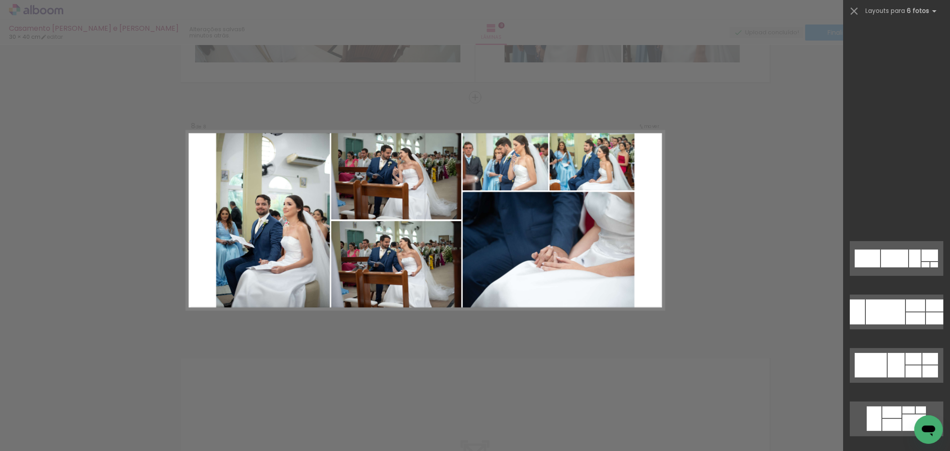
scroll to position [495, 0]
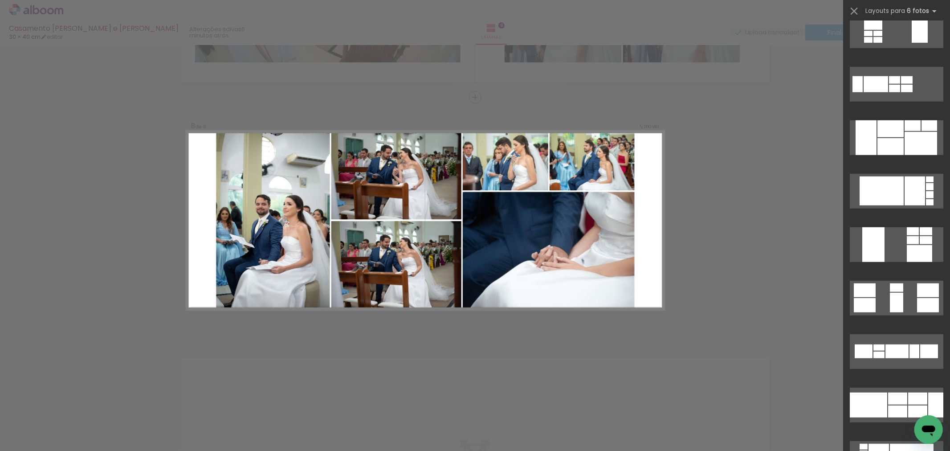
click at [905, 135] on div at bounding box center [921, 143] width 33 height 23
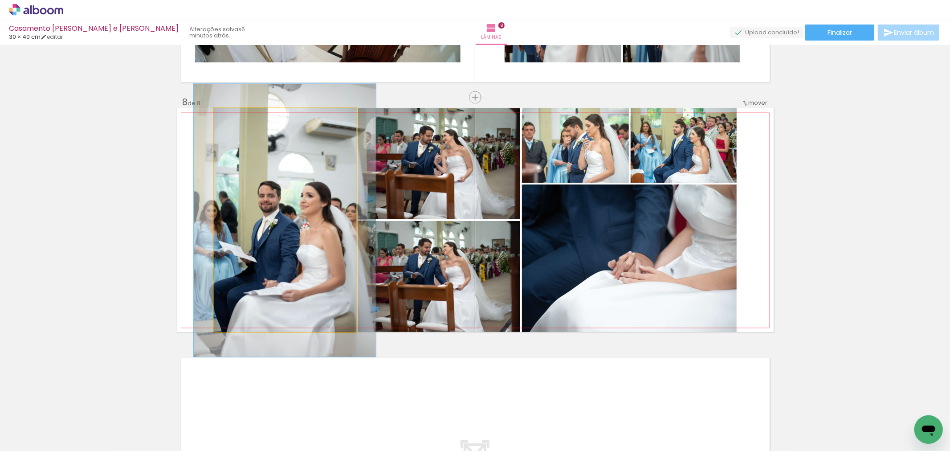
drag, startPoint x: 232, startPoint y: 114, endPoint x: 240, endPoint y: 114, distance: 7.6
type paper-slider "125"
click at [240, 114] on div at bounding box center [241, 117] width 14 height 14
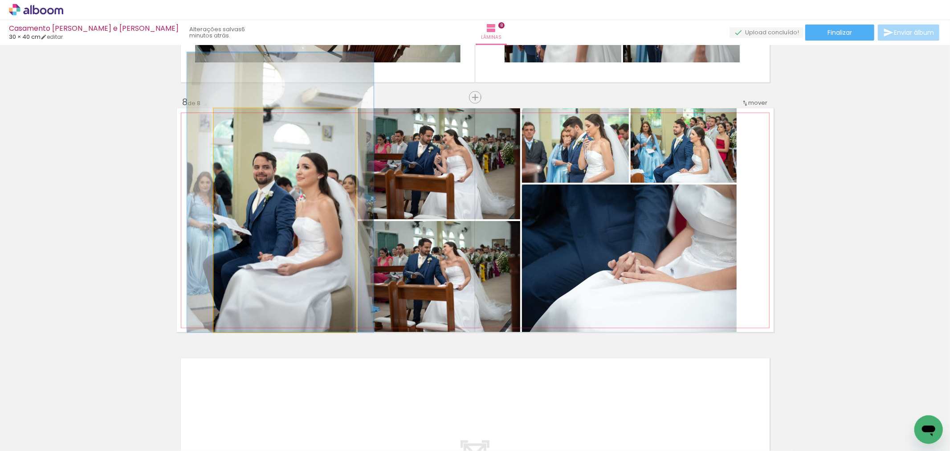
drag, startPoint x: 330, startPoint y: 265, endPoint x: 326, endPoint y: 227, distance: 38.6
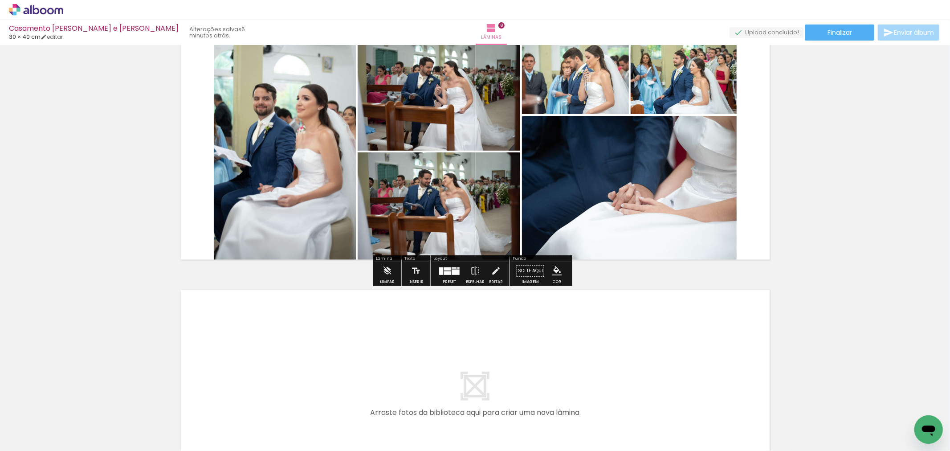
scroll to position [1881, 0]
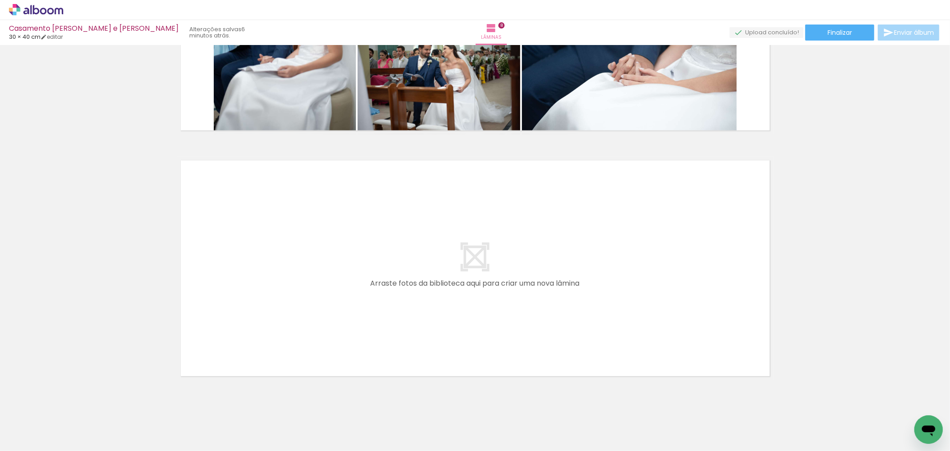
click at [183, 430] on div at bounding box center [189, 420] width 44 height 29
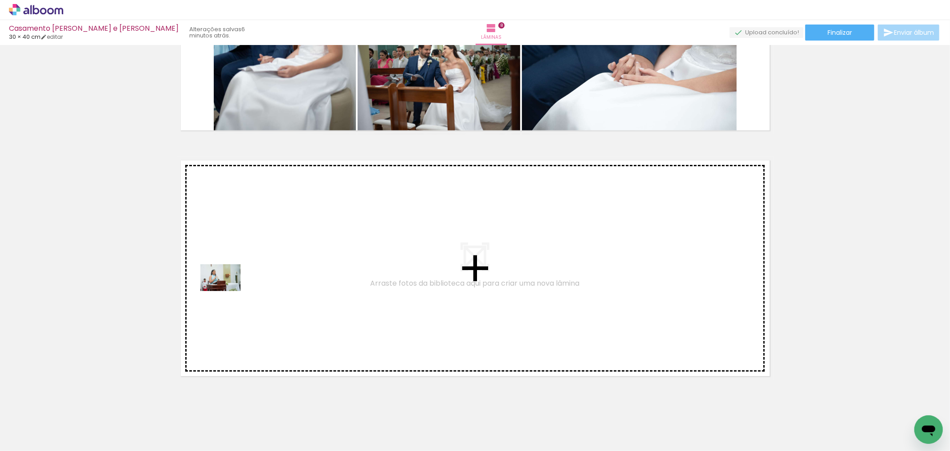
drag, startPoint x: 163, startPoint y: 407, endPoint x: 231, endPoint y: 286, distance: 139.0
click at [231, 286] on quentale-workspace at bounding box center [475, 225] width 950 height 451
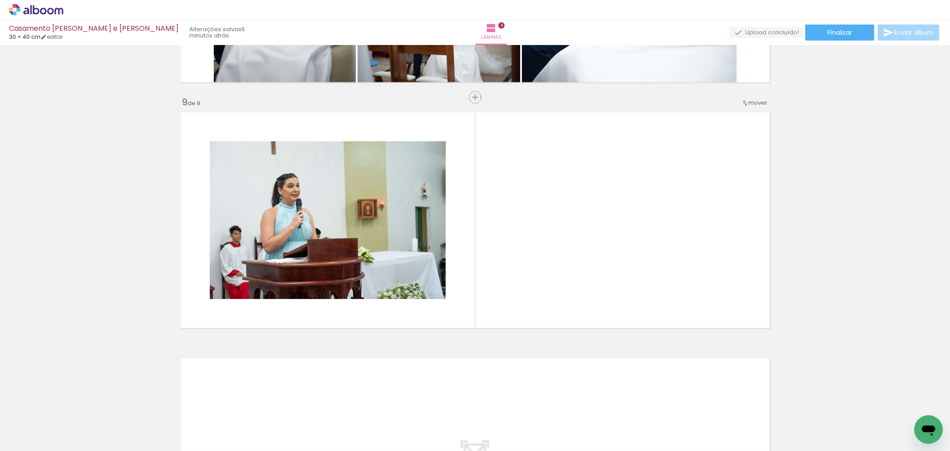
scroll to position [0, 96]
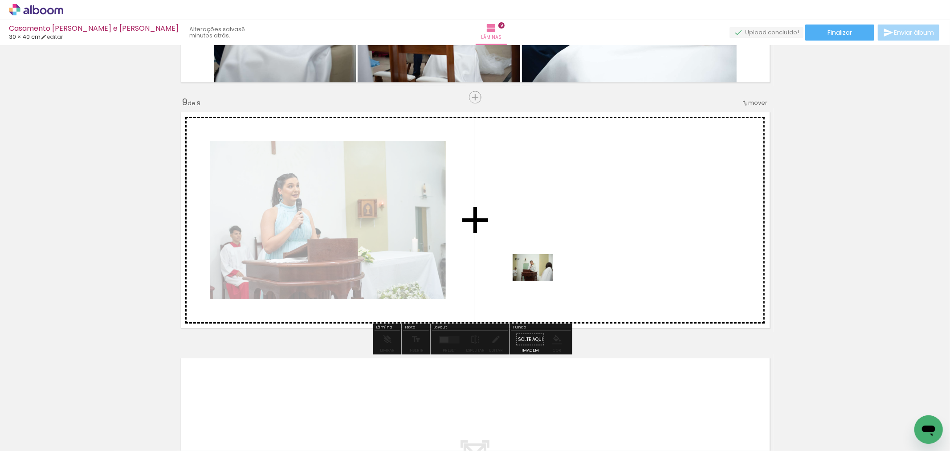
drag, startPoint x: 543, startPoint y: 425, endPoint x: 538, endPoint y: 277, distance: 148.0
click at [538, 277] on quentale-workspace at bounding box center [475, 225] width 950 height 451
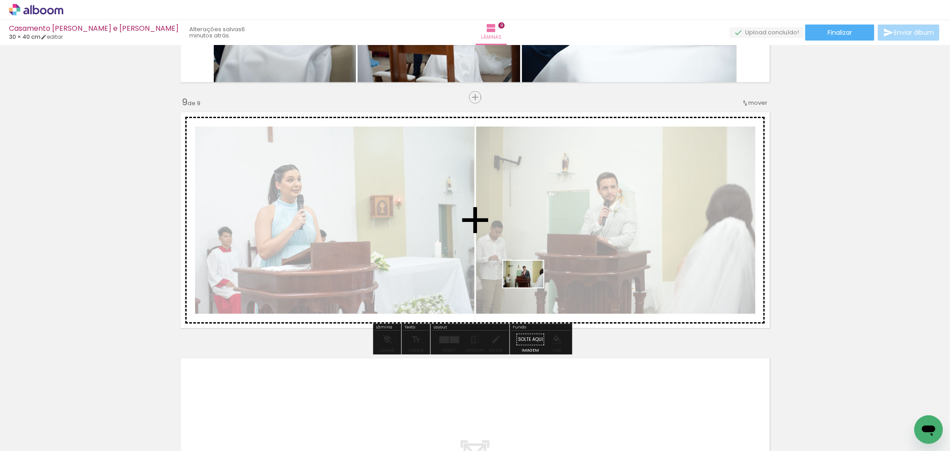
drag, startPoint x: 549, startPoint y: 426, endPoint x: 527, endPoint y: 279, distance: 149.0
click at [527, 278] on quentale-workspace at bounding box center [475, 225] width 950 height 451
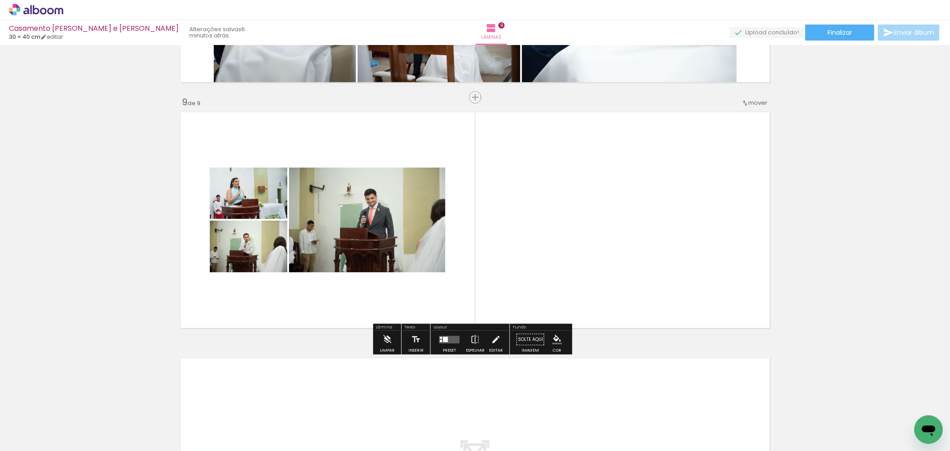
click at [557, 426] on div at bounding box center [542, 420] width 44 height 29
click at [473, 100] on span "Inserir lâmina" at bounding box center [479, 97] width 35 height 6
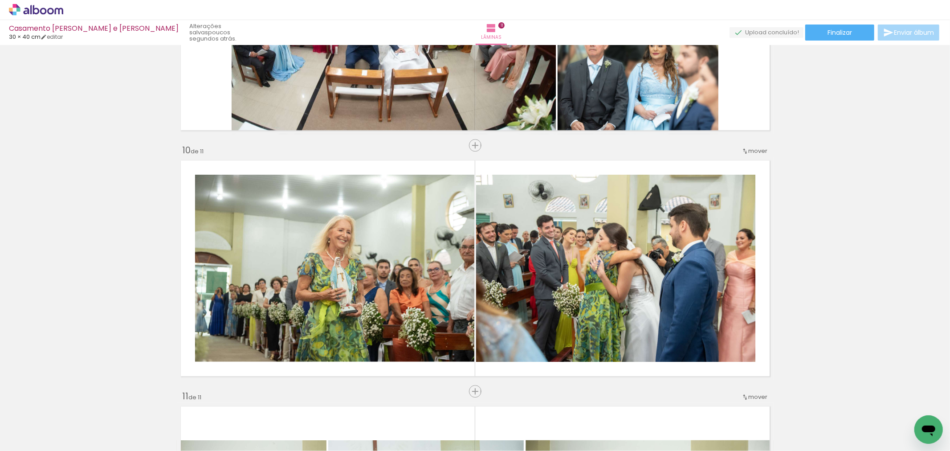
scroll to position [0, 2018]
